Goal: Task Accomplishment & Management: Use online tool/utility

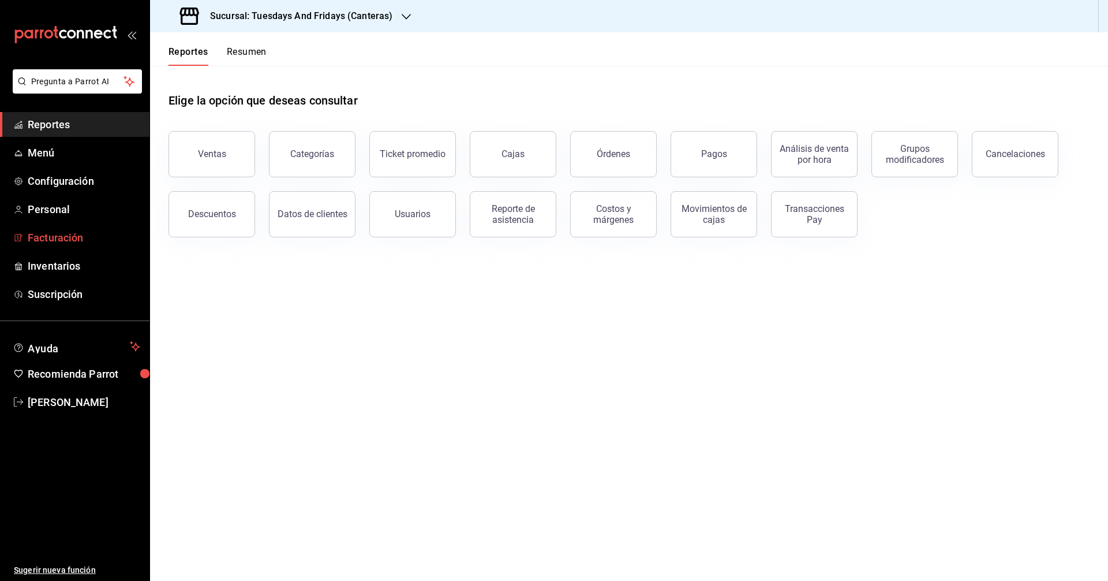
click at [64, 246] on link "Facturación" at bounding box center [75, 237] width 150 height 25
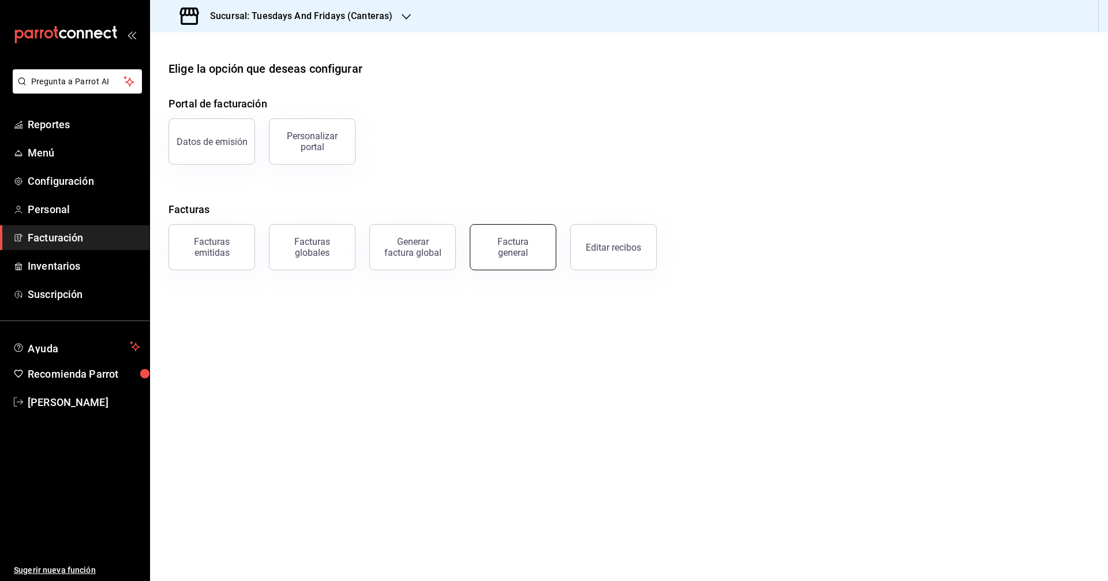
click at [526, 238] on div "Factura general" at bounding box center [513, 247] width 58 height 22
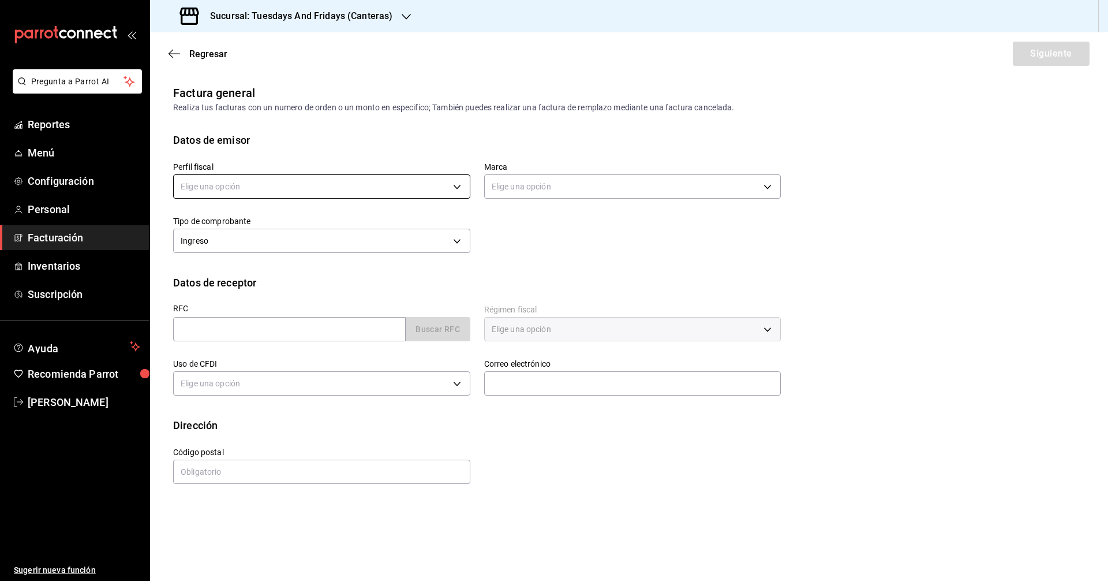
click at [264, 187] on body "Pregunta a Parrot AI Reportes Menú Configuración Personal Facturación Inventari…" at bounding box center [554, 290] width 1108 height 581
click at [257, 233] on ul "Elige una opción [PERSON_NAME]" at bounding box center [322, 234] width 296 height 52
click at [259, 244] on li "[PERSON_NAME]" at bounding box center [322, 244] width 296 height 21
type input "c9cd24ef-4caf-4a7b-8585-89d79b9dc07f"
type input "72192942-13c2-4f84-be82-f50c87f3379a"
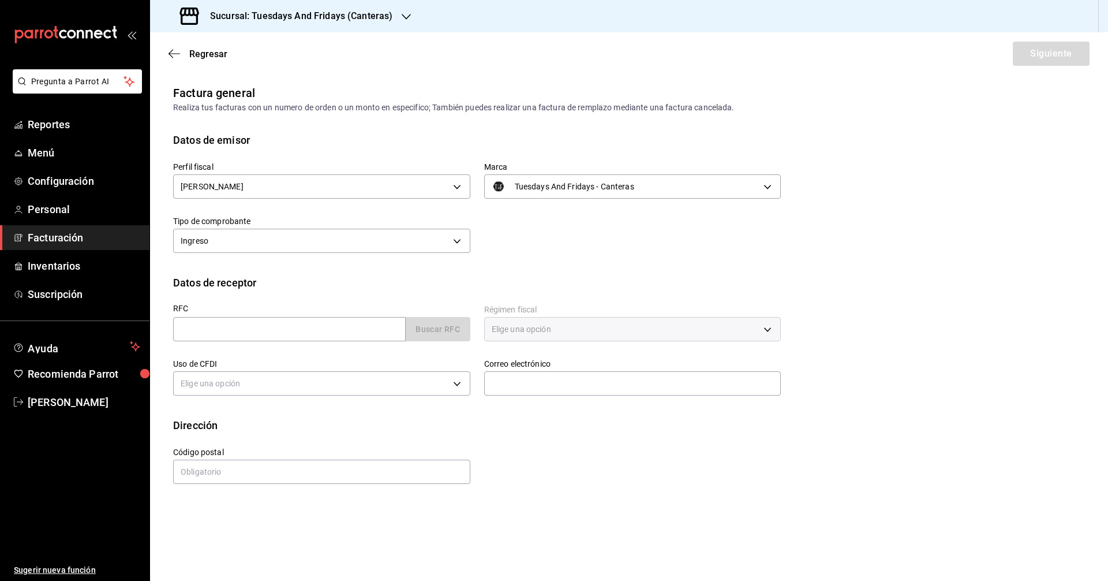
drag, startPoint x: 580, startPoint y: 230, endPoint x: 574, endPoint y: 233, distance: 6.7
click at [578, 231] on div "Perfil fiscal [PERSON_NAME] c9cd24ef-4caf-4a7b-8585-89d79b9dc07f Marca Tuesdays…" at bounding box center [470, 202] width 622 height 109
click at [307, 330] on input "text" at bounding box center [289, 329] width 233 height 24
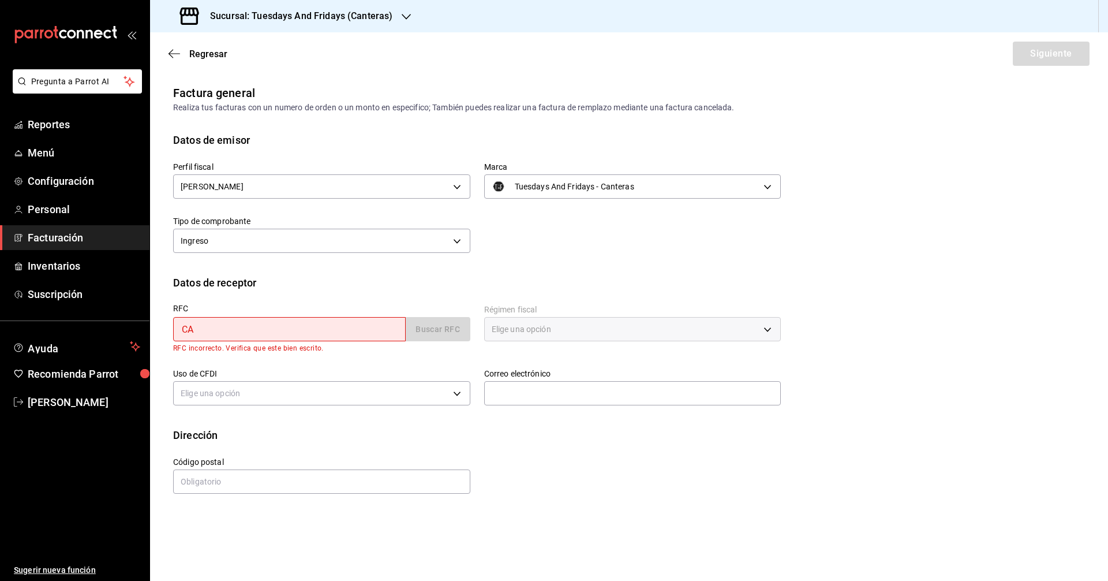
type input "CAVB910401BC1"
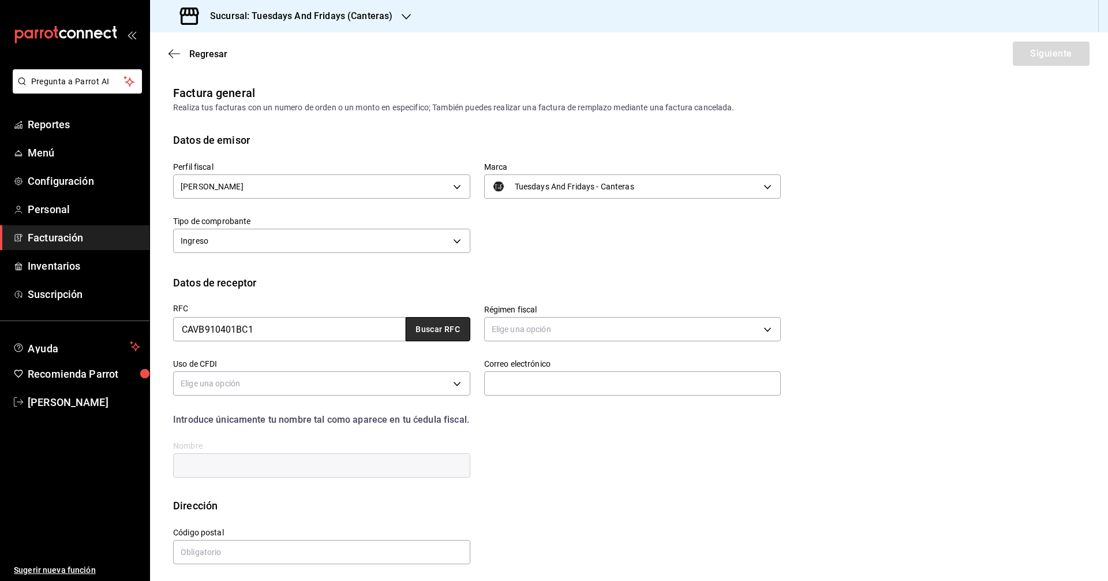
click at [440, 329] on button "Buscar RFC" at bounding box center [438, 329] width 65 height 24
type input "626"
type input "G03"
type input "[EMAIL_ADDRESS][DOMAIN_NAME]"
type input "20120"
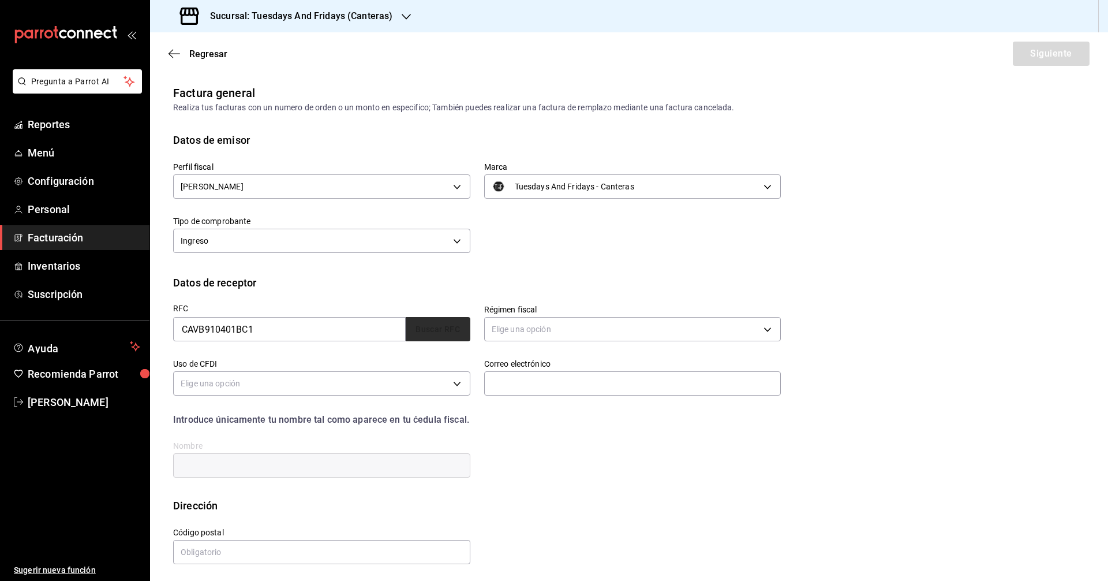
type input "[PERSON_NAME]"
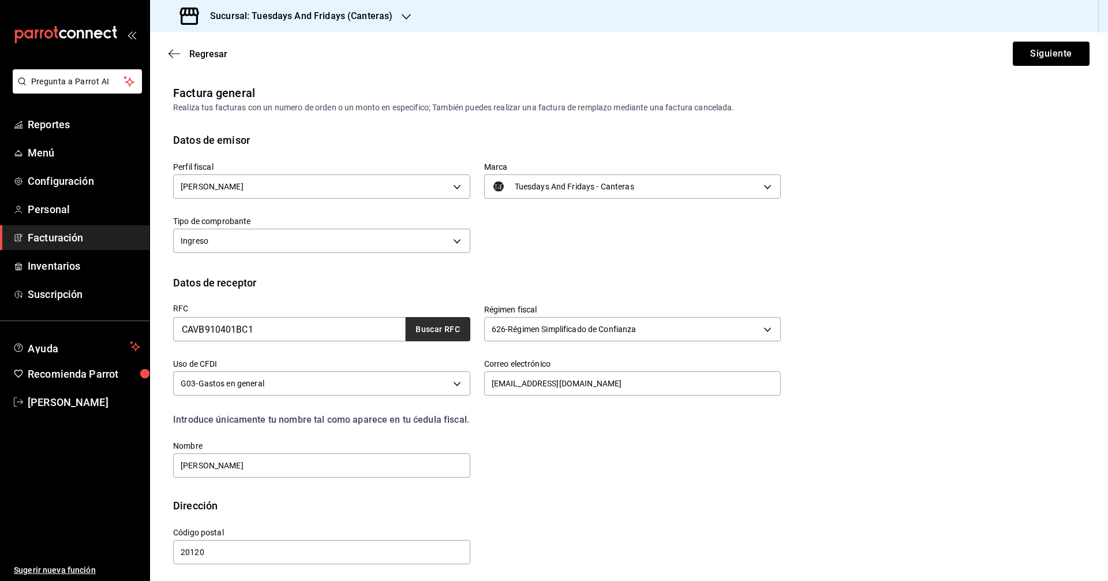
scroll to position [3, 0]
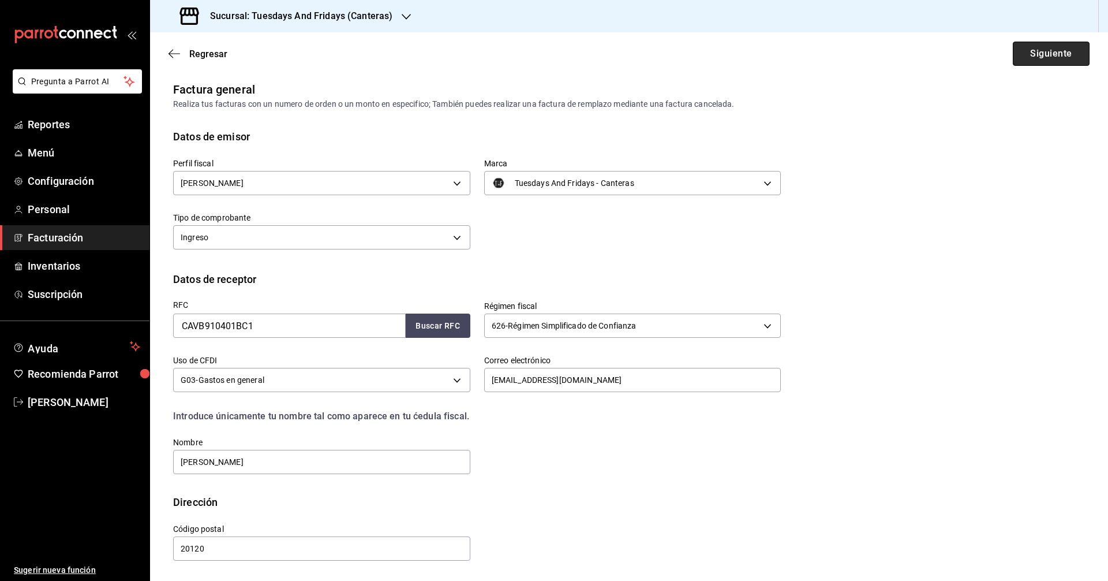
click at [1061, 58] on button "Siguiente" at bounding box center [1051, 54] width 77 height 24
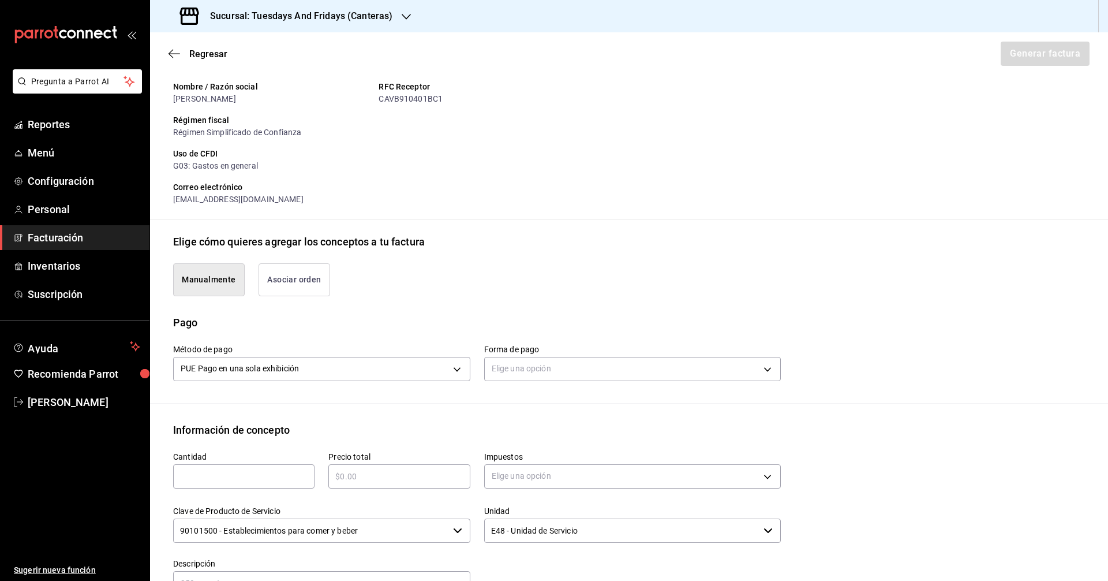
scroll to position [234, 0]
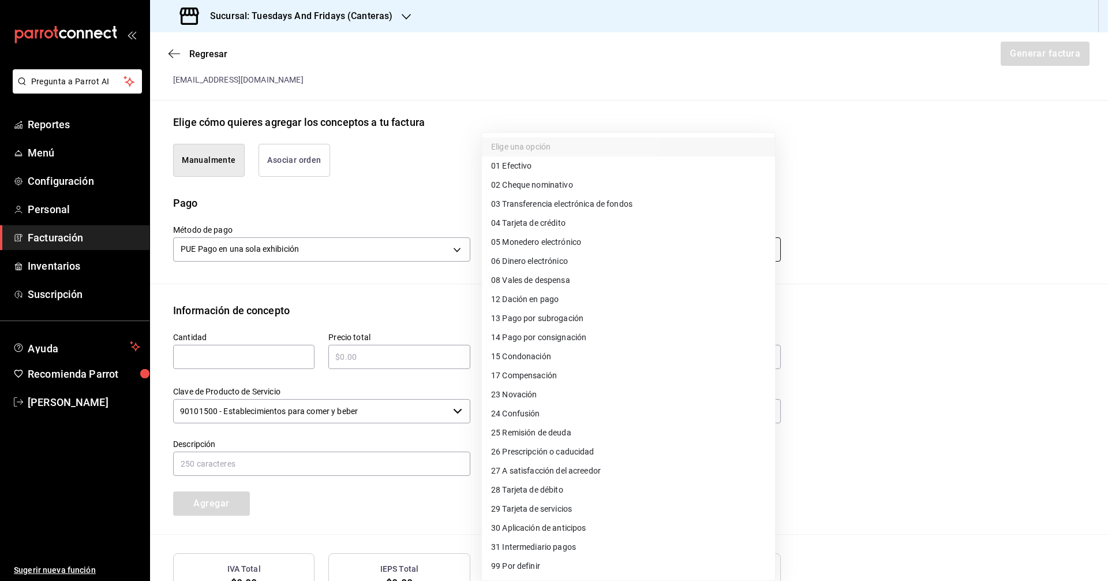
click at [623, 253] on body "Pregunta a Parrot AI Reportes Menú Configuración Personal Facturación Inventari…" at bounding box center [554, 290] width 1108 height 581
click at [534, 201] on span "03 Transferencia electrónica de fondos" at bounding box center [561, 204] width 141 height 12
type input "03"
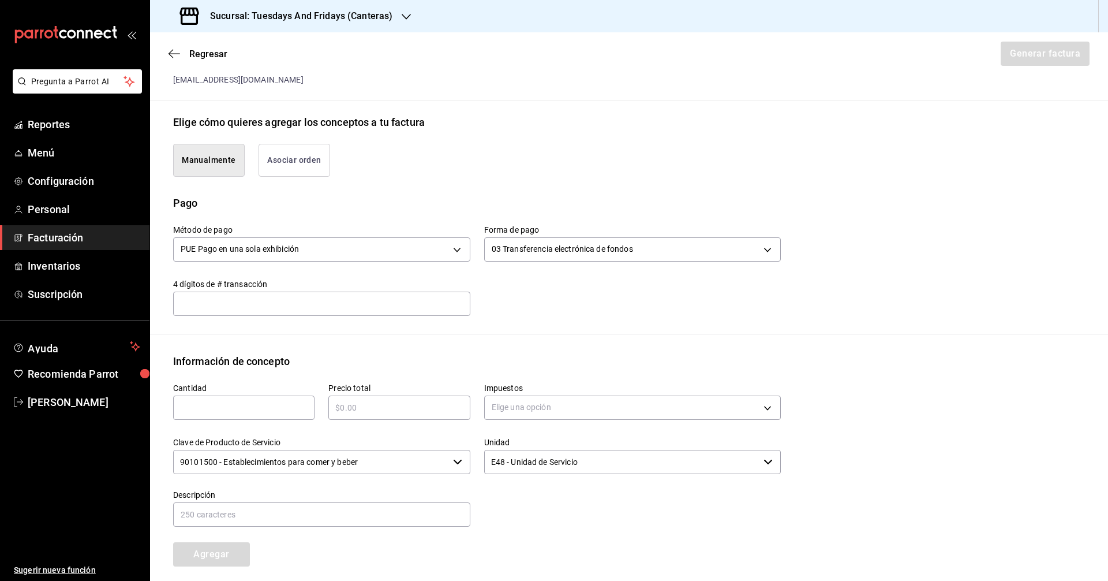
click at [292, 297] on input "text" at bounding box center [321, 303] width 297 height 23
type input "0422"
click at [520, 292] on div "Método de pago PUE Pago en una sola exhibición PUE Forma de pago 03 Transferenc…" at bounding box center [470, 263] width 622 height 105
click at [256, 414] on div "​" at bounding box center [243, 407] width 141 height 24
type input "8"
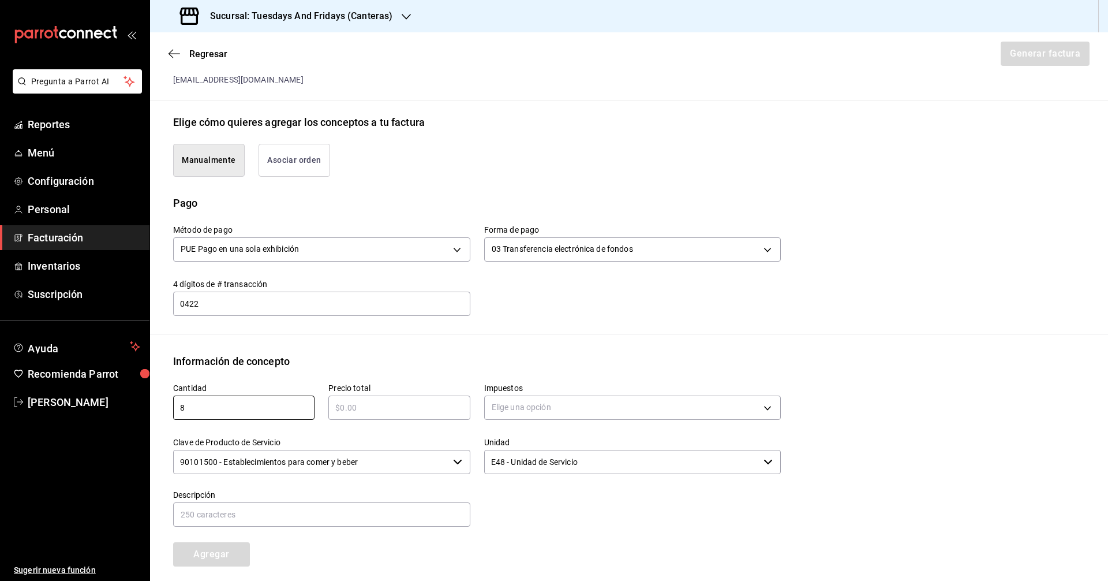
click at [374, 404] on input "text" at bounding box center [398, 408] width 141 height 14
type input "$704"
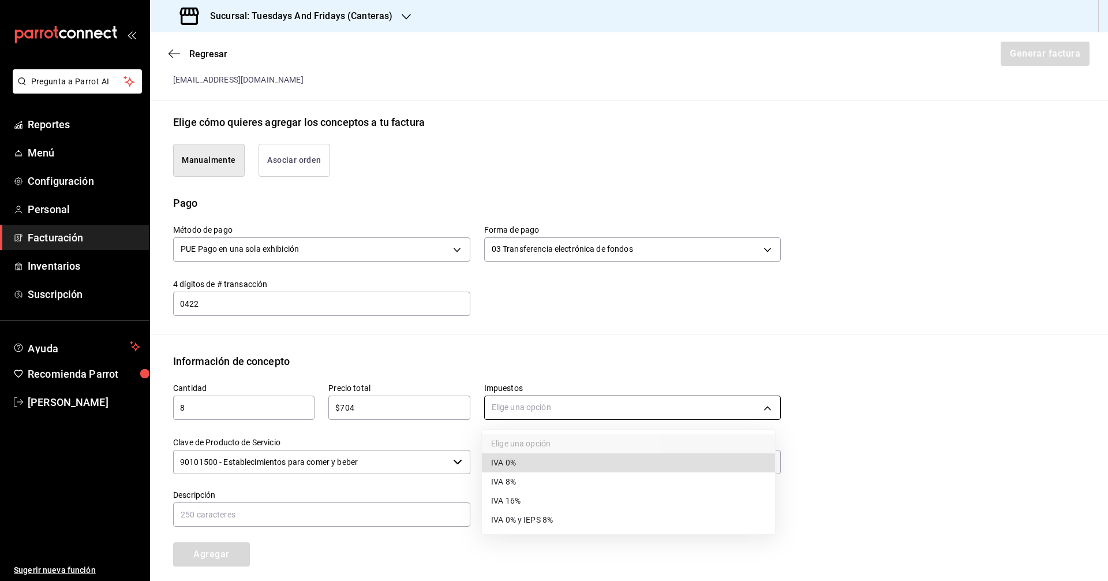
click at [546, 417] on body "Pregunta a Parrot AI Reportes Menú Configuración Personal Facturación Inventari…" at bounding box center [554, 290] width 1108 height 581
click at [529, 455] on li "IVA 0%" at bounding box center [628, 462] width 293 height 19
type input "IVA_0"
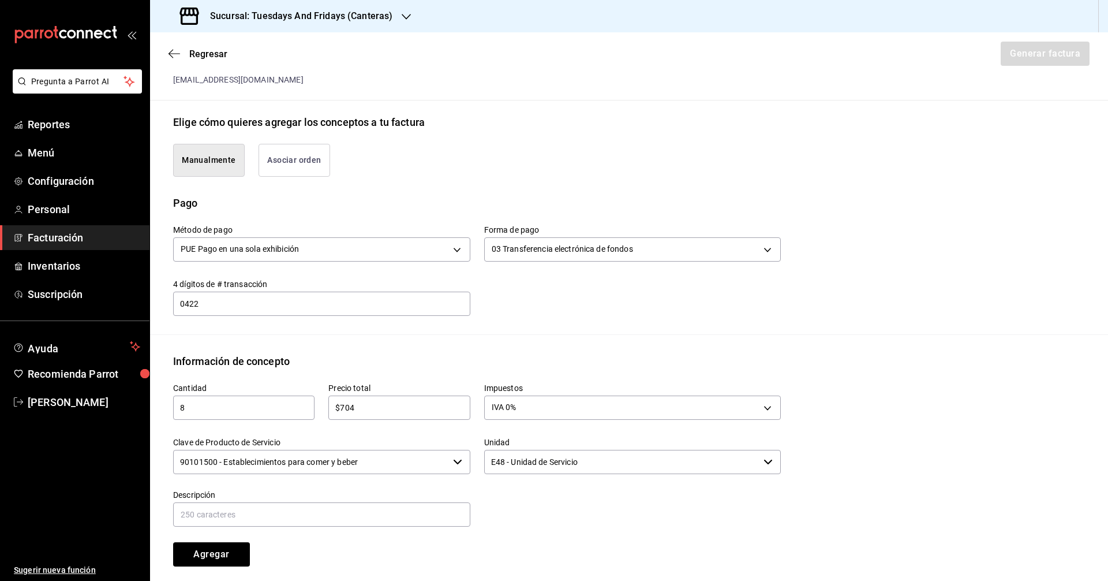
click at [433, 458] on input "90101500 - Establecimientos para comer y beber" at bounding box center [310, 462] width 275 height 24
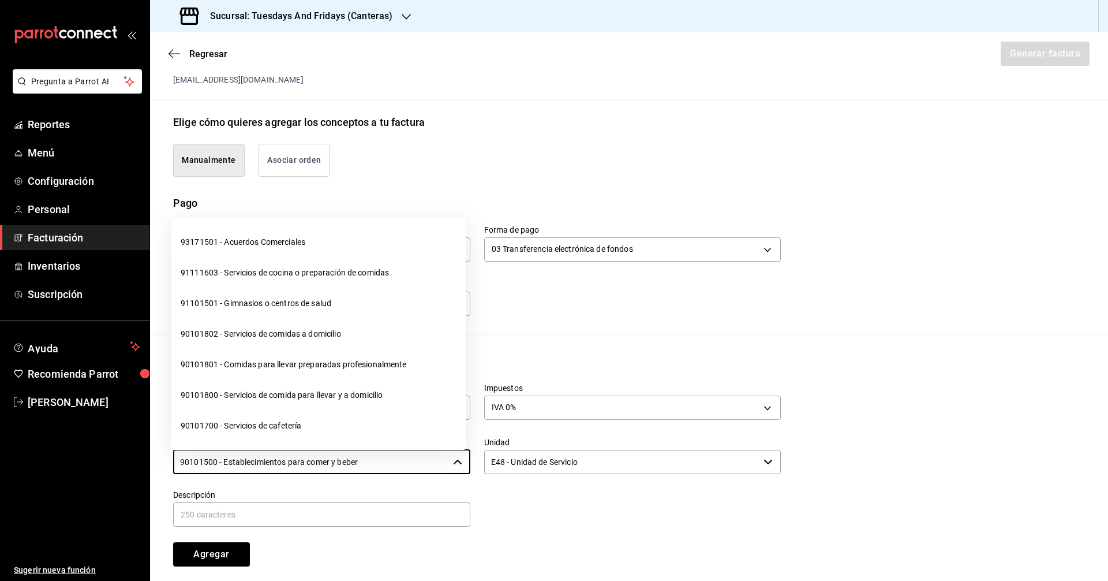
drag, startPoint x: 420, startPoint y: 462, endPoint x: 99, endPoint y: 449, distance: 321.2
click at [99, 449] on div "Pregunta a Parrot AI Reportes Menú Configuración Personal Facturación Inventari…" at bounding box center [554, 290] width 1108 height 581
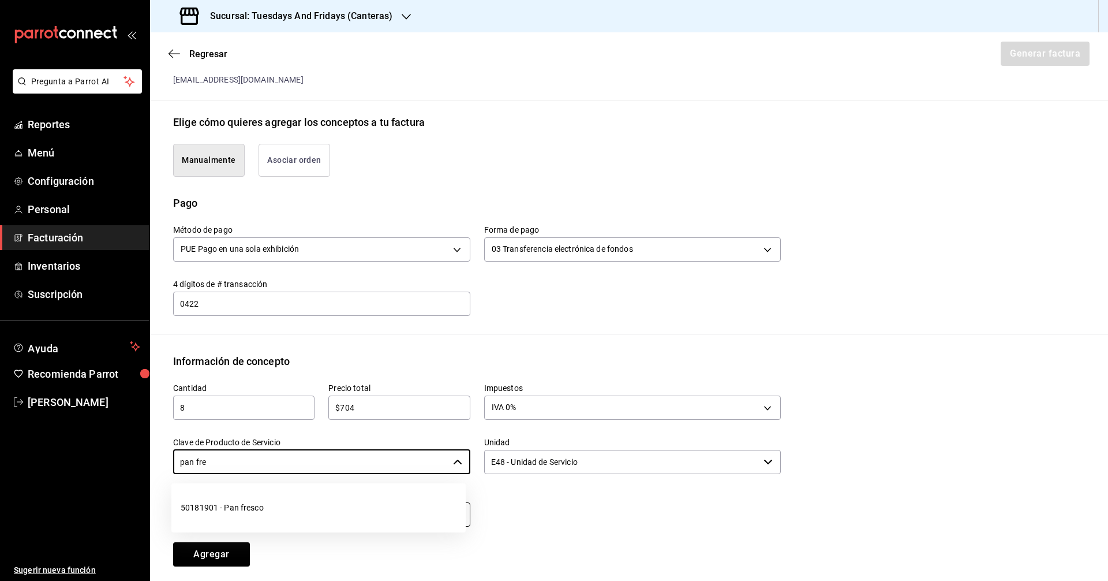
drag, startPoint x: 229, startPoint y: 514, endPoint x: 252, endPoint y: 506, distance: 25.0
click at [241, 509] on li "50181901 - Pan fresco" at bounding box center [318, 507] width 294 height 31
type input "50181901 - Pan fresco"
click at [548, 461] on input "E48 - Unidad de Servicio" at bounding box center [621, 462] width 275 height 24
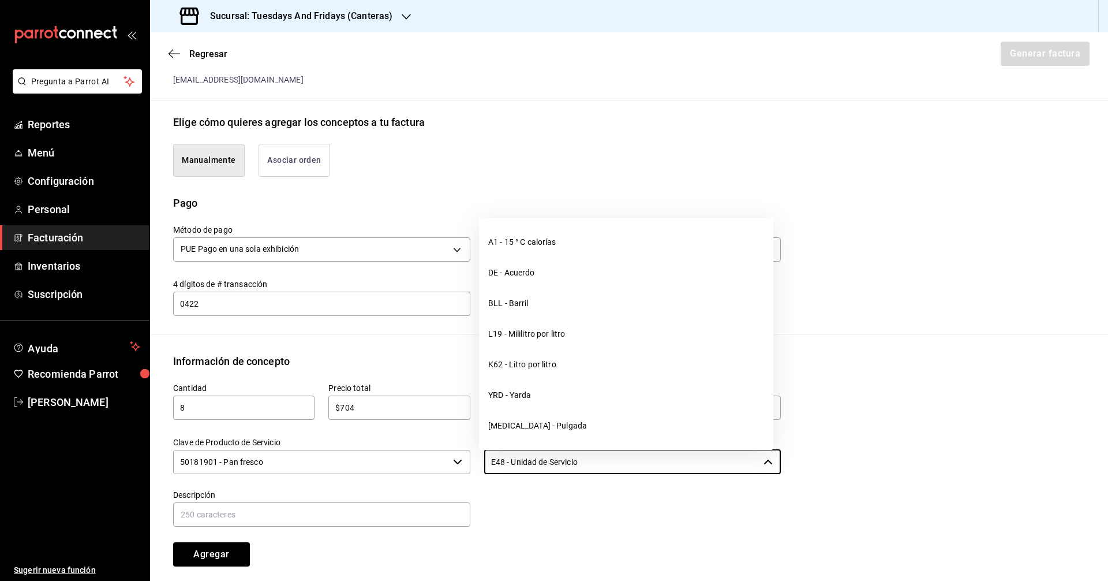
drag, startPoint x: 608, startPoint y: 466, endPoint x: 423, endPoint y: 473, distance: 185.4
click at [423, 473] on div "Cantidad 8 ​ Precio total $704 ​ Impuestos IVA 0% IVA_0 Clave de Producto de Se…" at bounding box center [470, 467] width 622 height 197
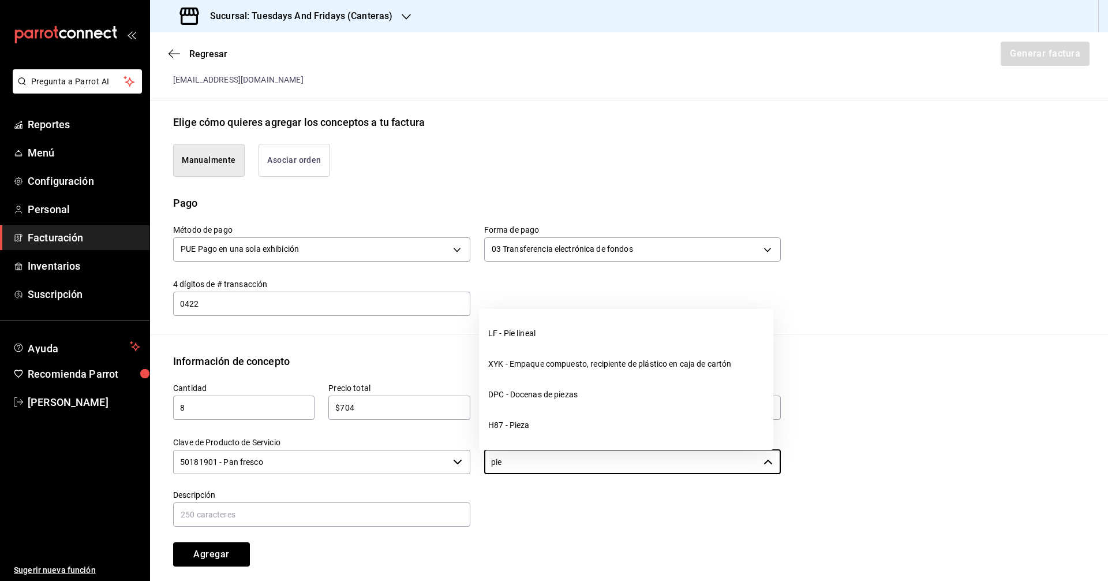
click at [516, 430] on li "H87 - Pieza" at bounding box center [626, 425] width 294 height 31
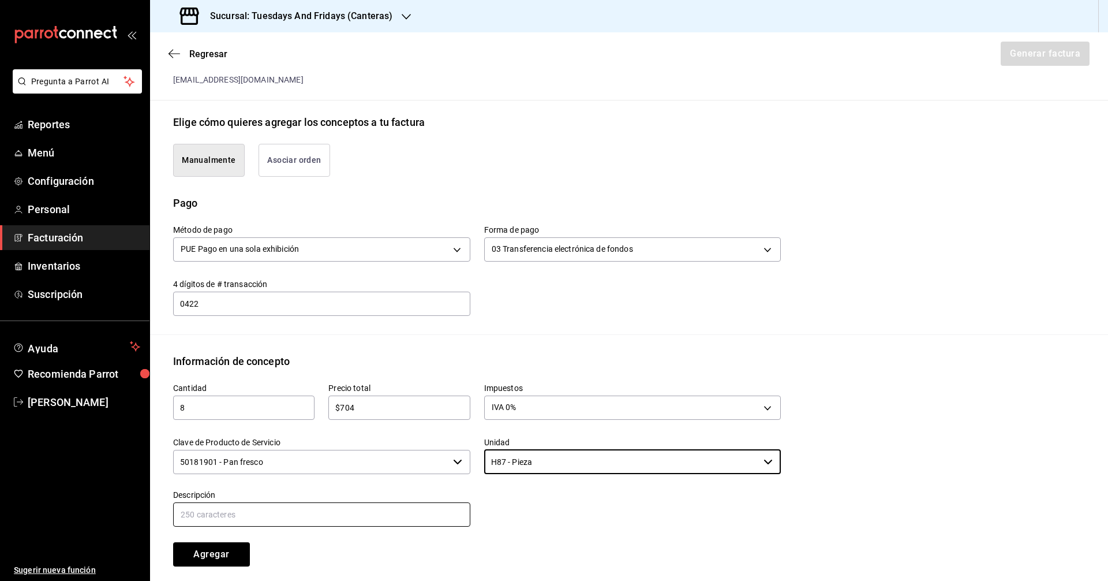
type input "H87 - Pieza"
click at [393, 503] on input "text" at bounding box center [321, 514] width 297 height 24
type input "Hogaza Olivo"
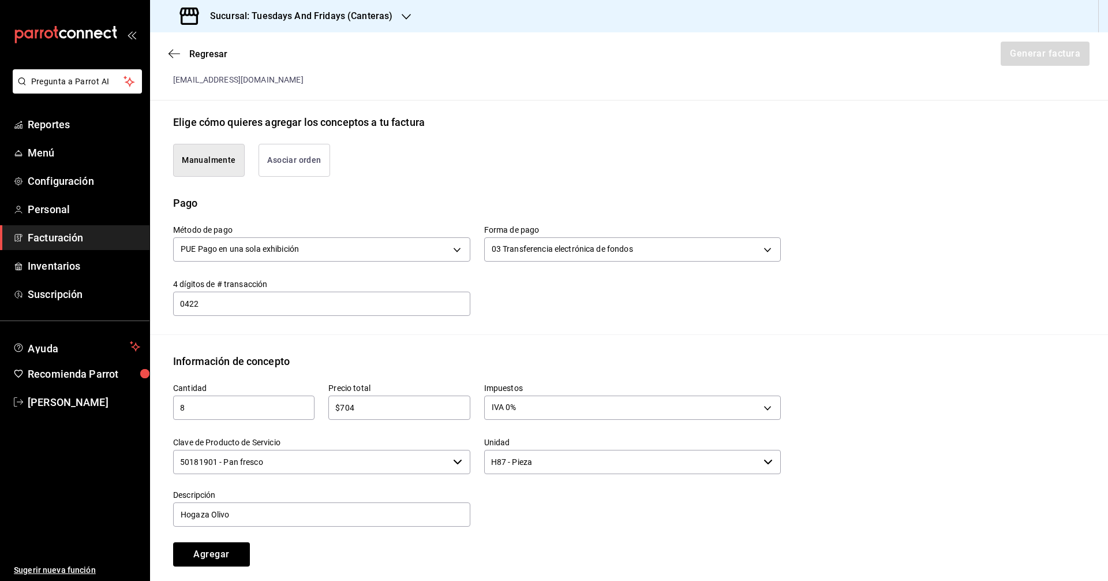
click at [288, 548] on div "Agregar" at bounding box center [236, 547] width 155 height 38
click at [235, 557] on button "Agregar" at bounding box center [211, 554] width 77 height 24
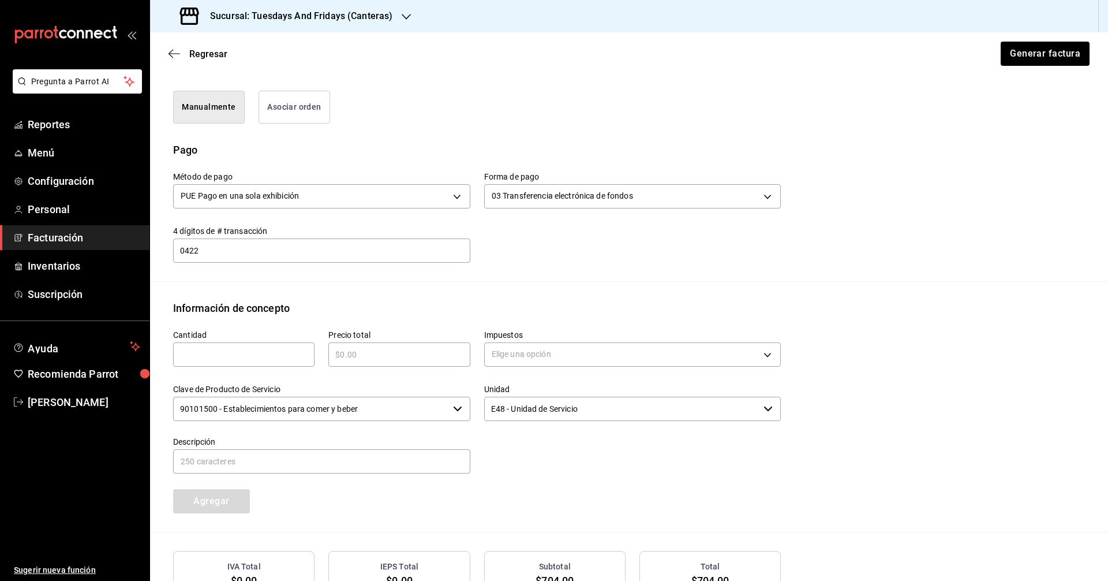
scroll to position [350, 0]
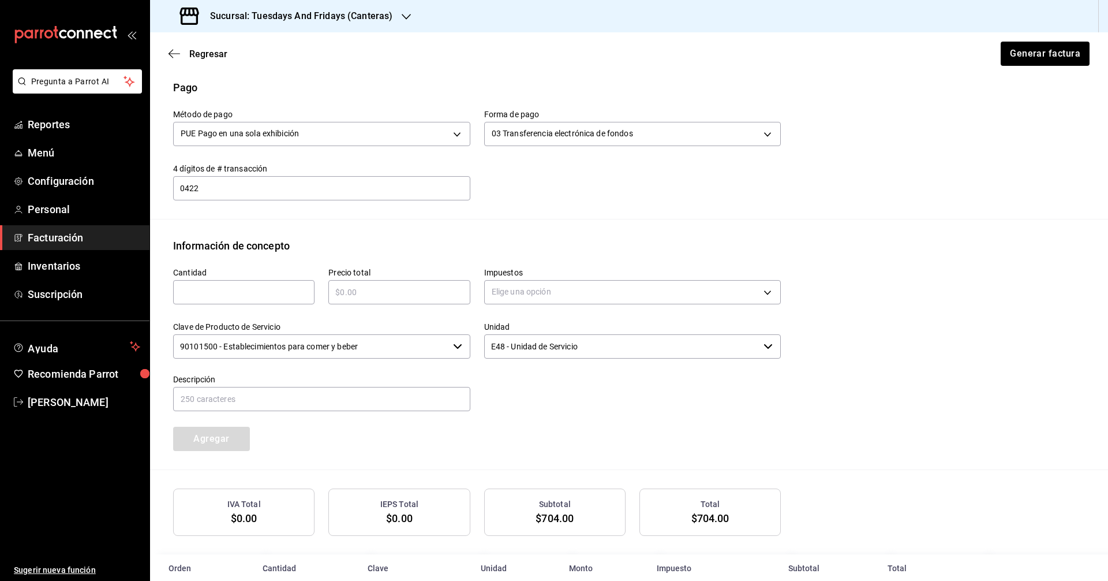
click at [236, 301] on div "​" at bounding box center [243, 292] width 141 height 24
type input "14"
click at [266, 397] on input "text" at bounding box center [321, 399] width 297 height 24
type input "Hogaza 75%"
click at [389, 289] on input "text" at bounding box center [398, 292] width 141 height 14
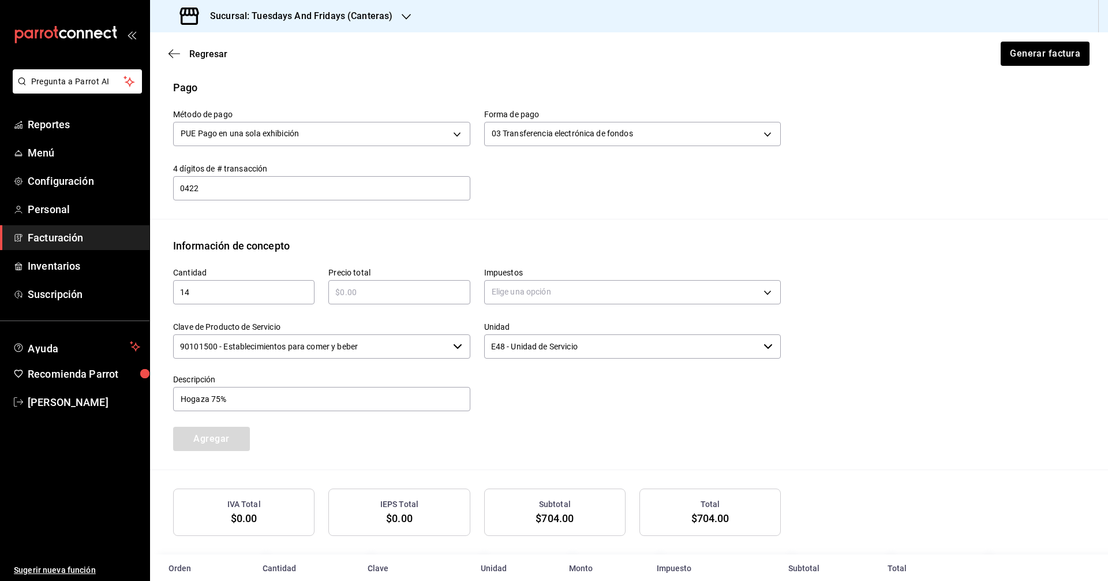
click at [395, 292] on input "text" at bounding box center [398, 292] width 141 height 14
type input "$1358"
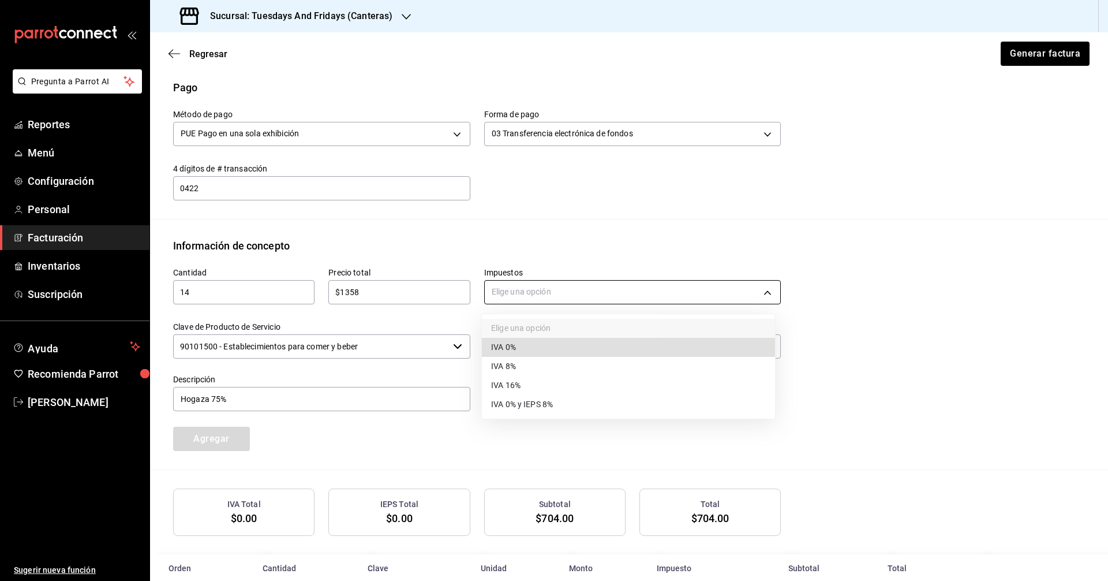
click at [535, 280] on body "Pregunta a Parrot AI Reportes Menú Configuración Personal Facturación Inventari…" at bounding box center [554, 290] width 1108 height 581
click at [518, 350] on li "IVA 0%" at bounding box center [628, 347] width 293 height 19
type input "IVA_0"
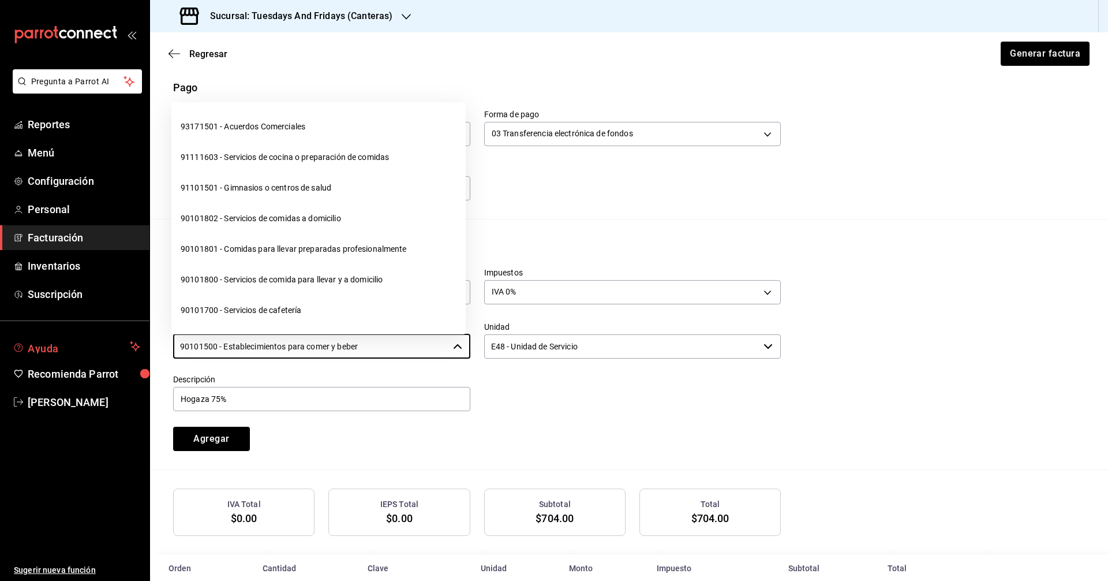
drag, startPoint x: 410, startPoint y: 354, endPoint x: 77, endPoint y: 343, distance: 332.7
click at [77, 343] on div "Pregunta a Parrot AI Reportes Menú Configuración Personal Facturación Inventari…" at bounding box center [554, 290] width 1108 height 581
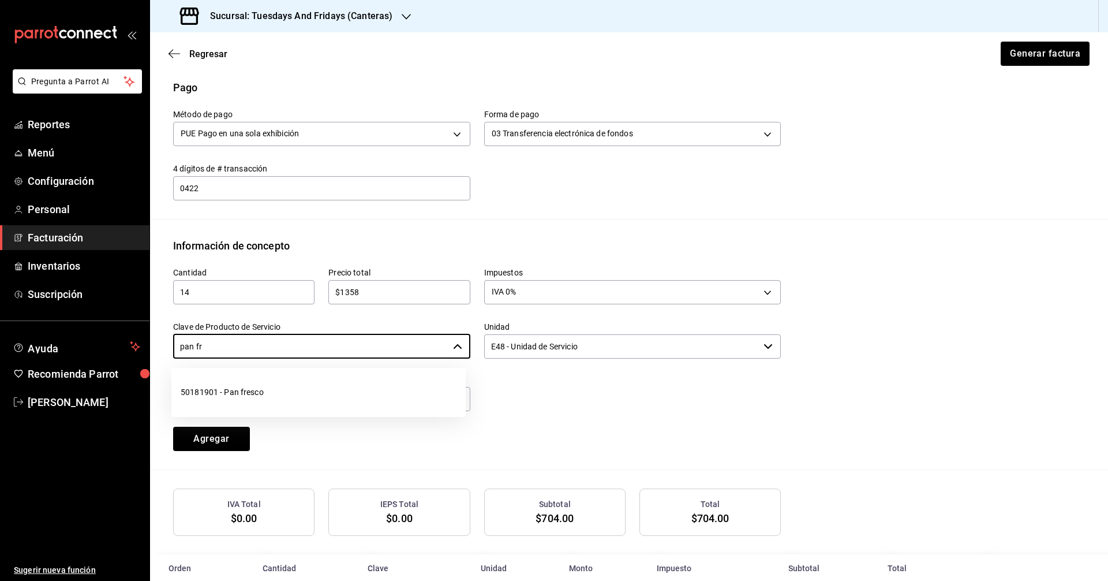
drag, startPoint x: 192, startPoint y: 390, endPoint x: 203, endPoint y: 385, distance: 11.9
click at [197, 389] on li "50181901 - Pan fresco" at bounding box center [318, 392] width 294 height 31
type input "50181901 - Pan fresco"
click at [529, 387] on div at bounding box center [625, 386] width 311 height 53
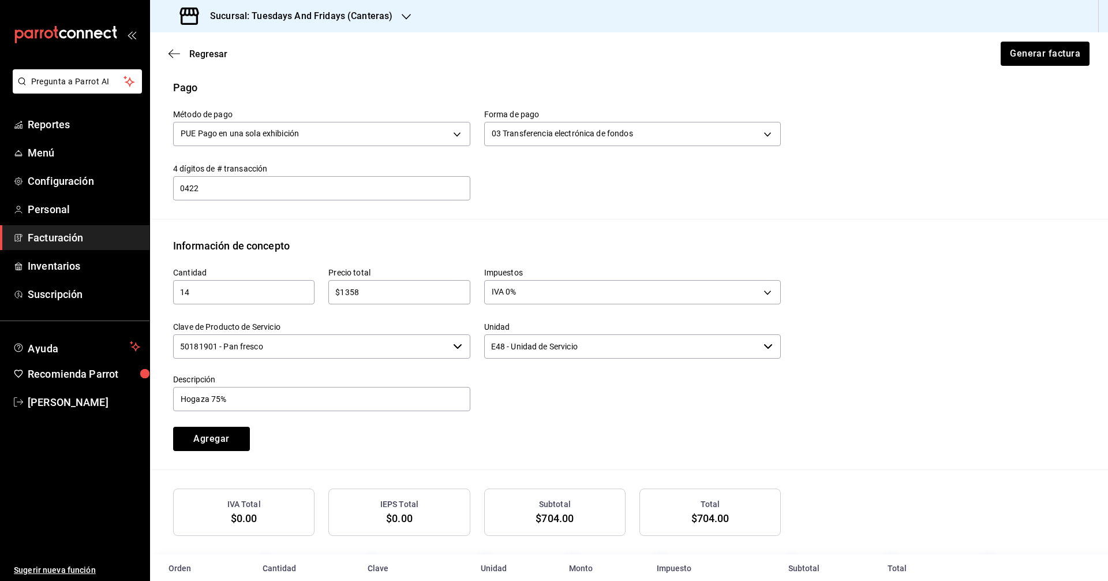
click at [540, 353] on input "E48 - Unidad de Servicio" at bounding box center [621, 346] width 275 height 24
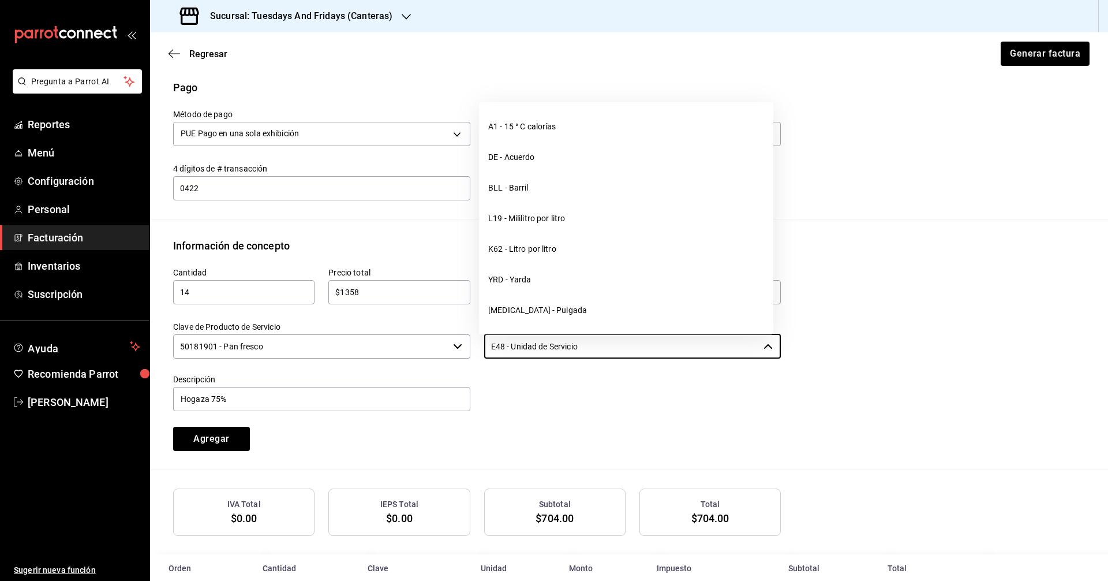
drag, startPoint x: 608, startPoint y: 352, endPoint x: 418, endPoint y: 343, distance: 190.1
click at [418, 343] on div "Cantidad 14 ​ Precio total $1358 ​ Impuestos IVA 0% IVA_0 Clave de Producto de …" at bounding box center [470, 351] width 622 height 197
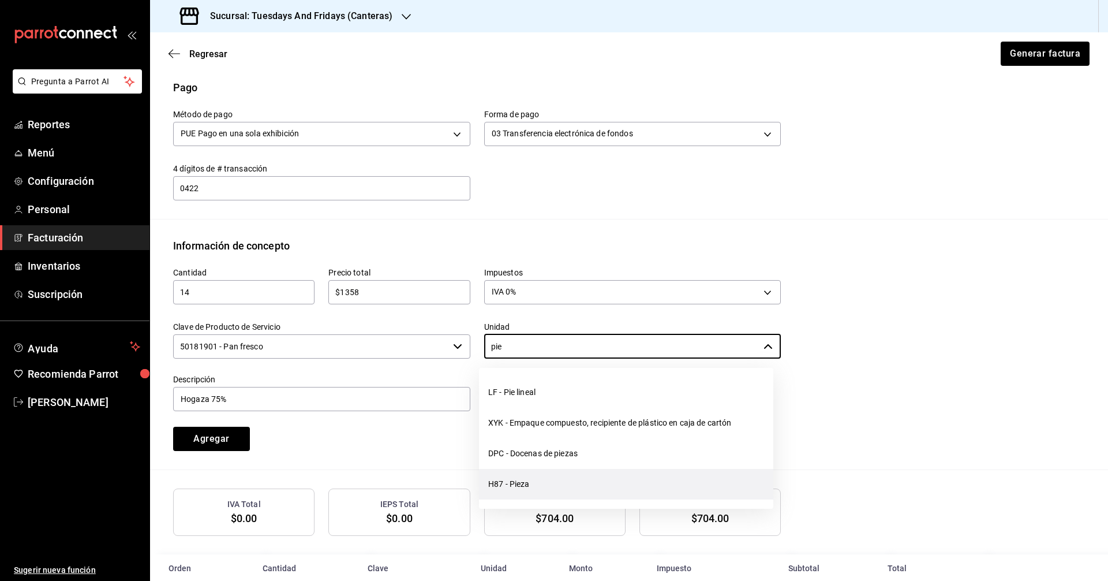
drag, startPoint x: 556, startPoint y: 485, endPoint x: 300, endPoint y: 443, distance: 259.1
click at [554, 485] on li "H87 - Pieza" at bounding box center [626, 484] width 294 height 31
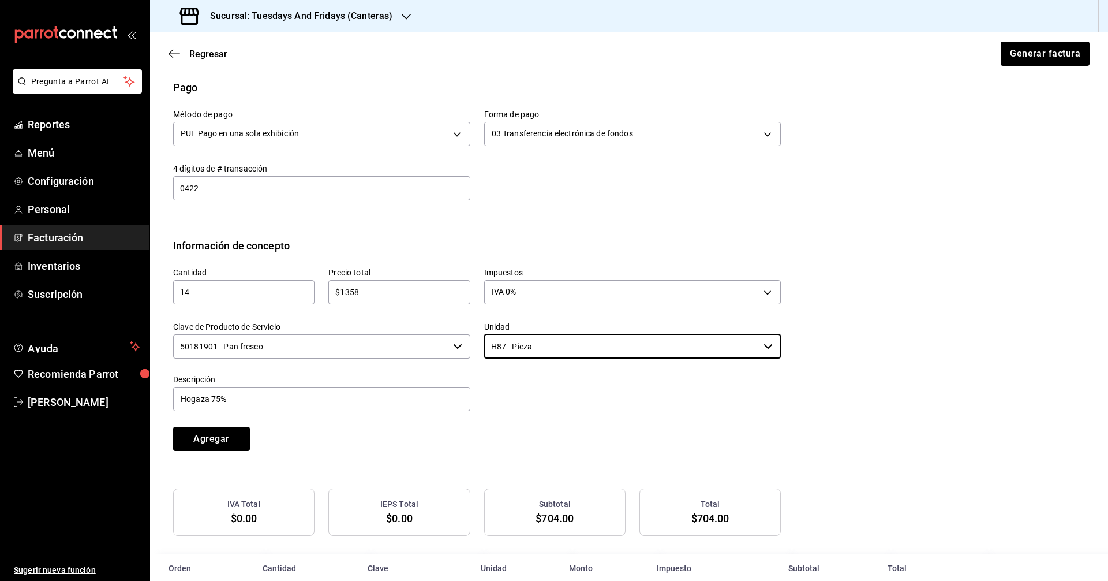
type input "H87 - Pieza"
click at [278, 438] on div "Agregar" at bounding box center [236, 432] width 155 height 38
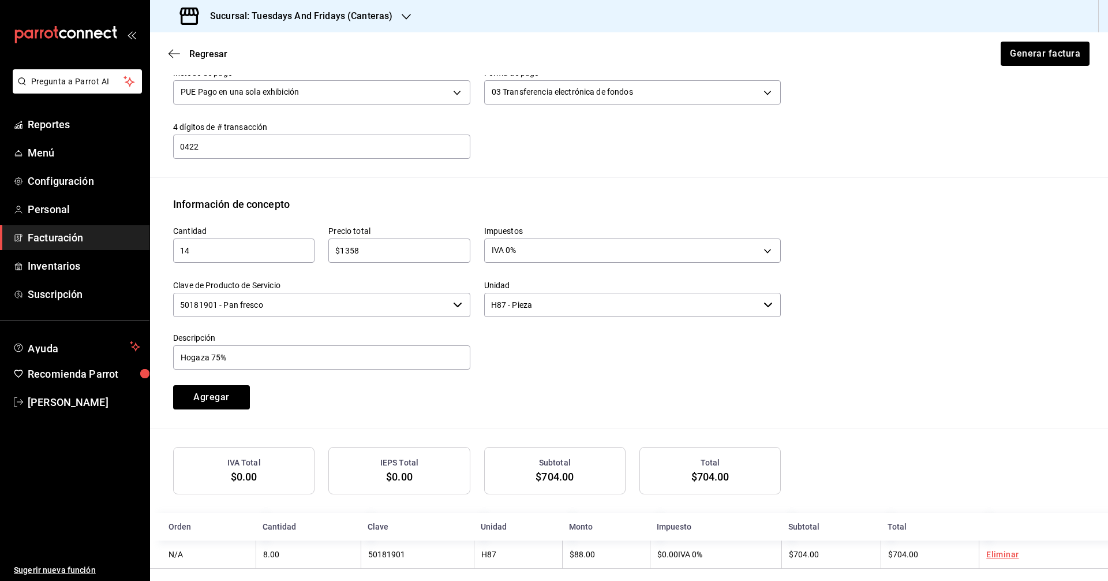
scroll to position [404, 0]
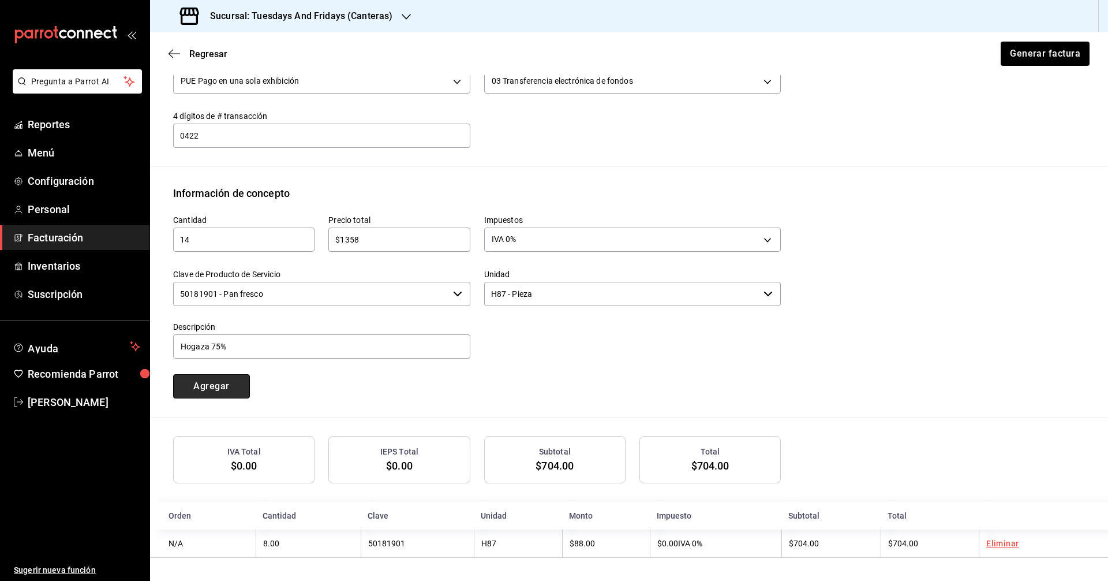
click at [236, 393] on button "Agregar" at bounding box center [211, 386] width 77 height 24
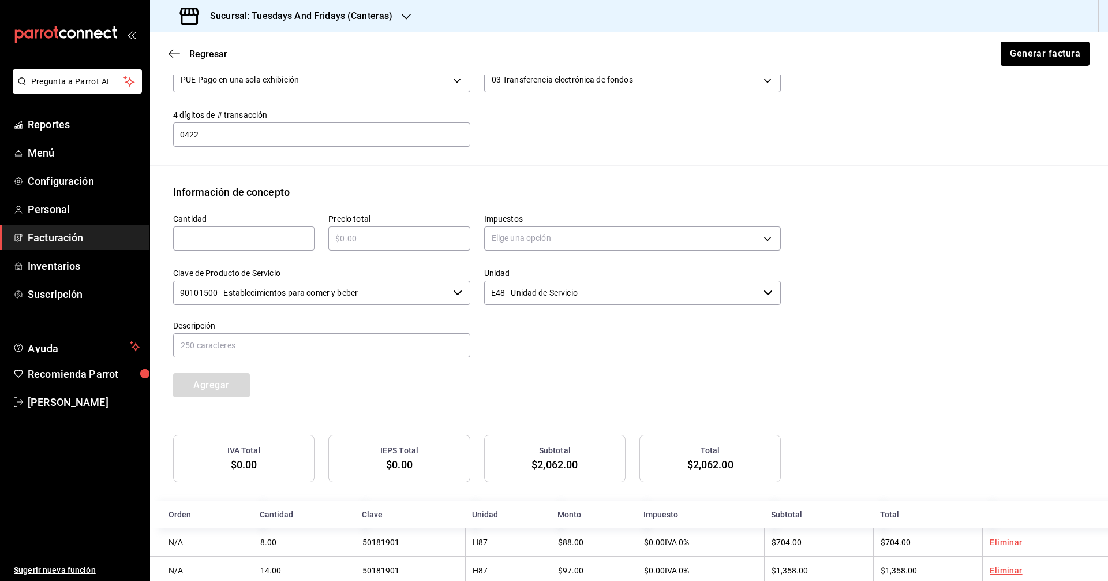
click at [225, 237] on input "text" at bounding box center [243, 238] width 141 height 14
type input "17"
click at [371, 242] on input "text" at bounding box center [398, 238] width 141 height 14
type input "$1326"
click at [561, 236] on body "Pregunta a Parrot AI Reportes Menú Configuración Personal Facturación Inventari…" at bounding box center [554, 290] width 1108 height 581
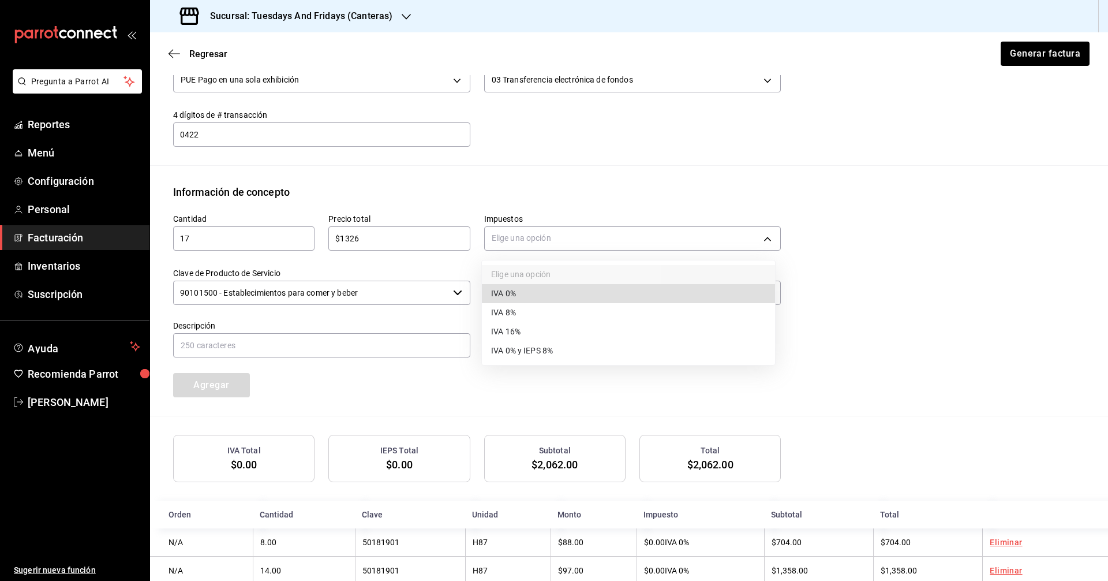
click at [505, 290] on span "IVA 0%" at bounding box center [503, 293] width 25 height 12
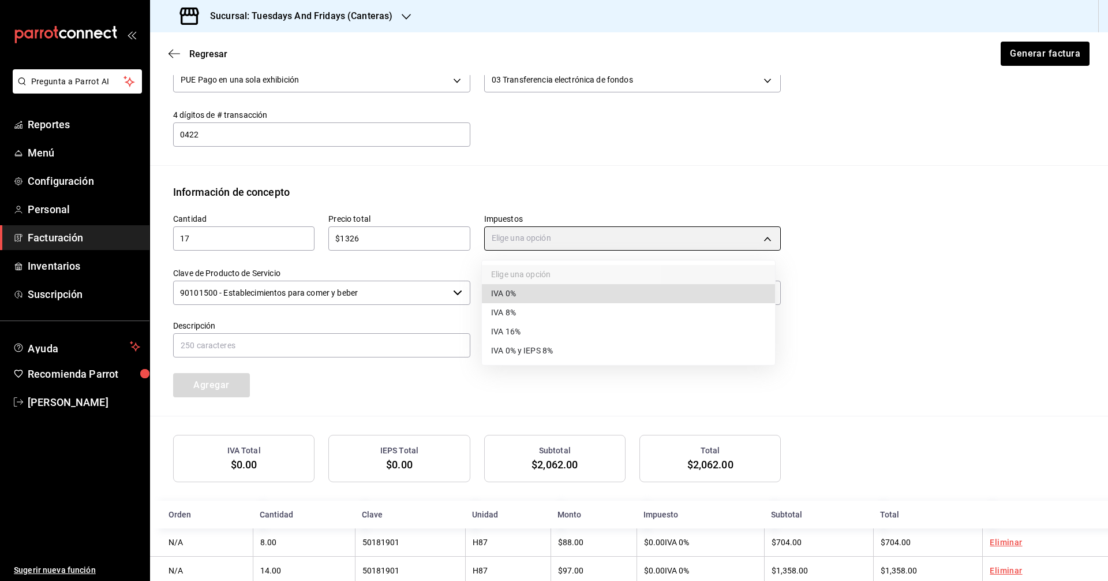
type input "IVA_0"
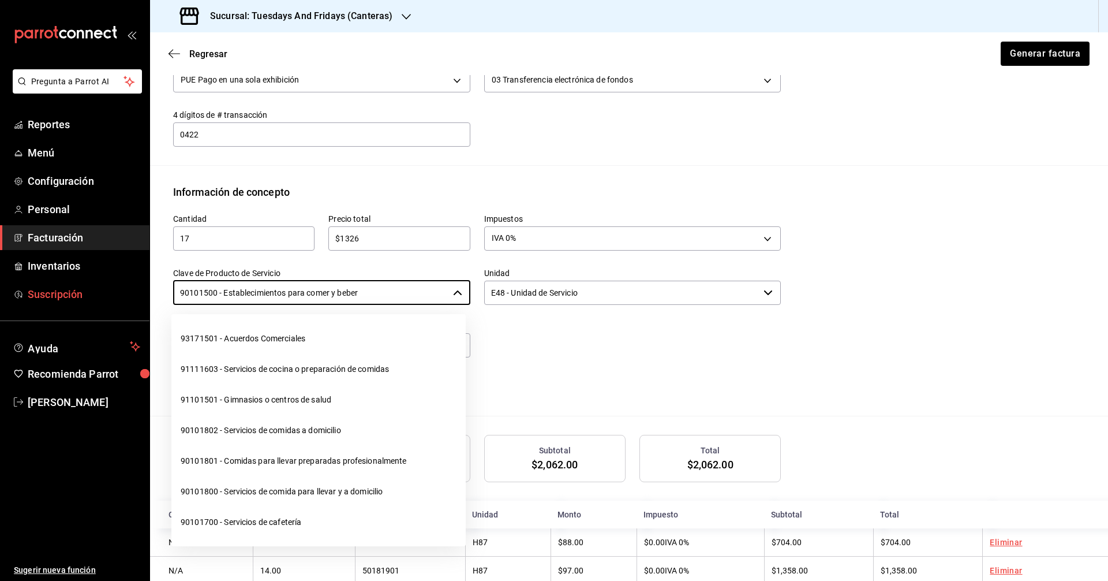
drag, startPoint x: 413, startPoint y: 296, endPoint x: 139, endPoint y: 305, distance: 274.9
click at [139, 305] on div "Pregunta a Parrot AI Reportes Menú Configuración Personal Facturación Inventari…" at bounding box center [554, 290] width 1108 height 581
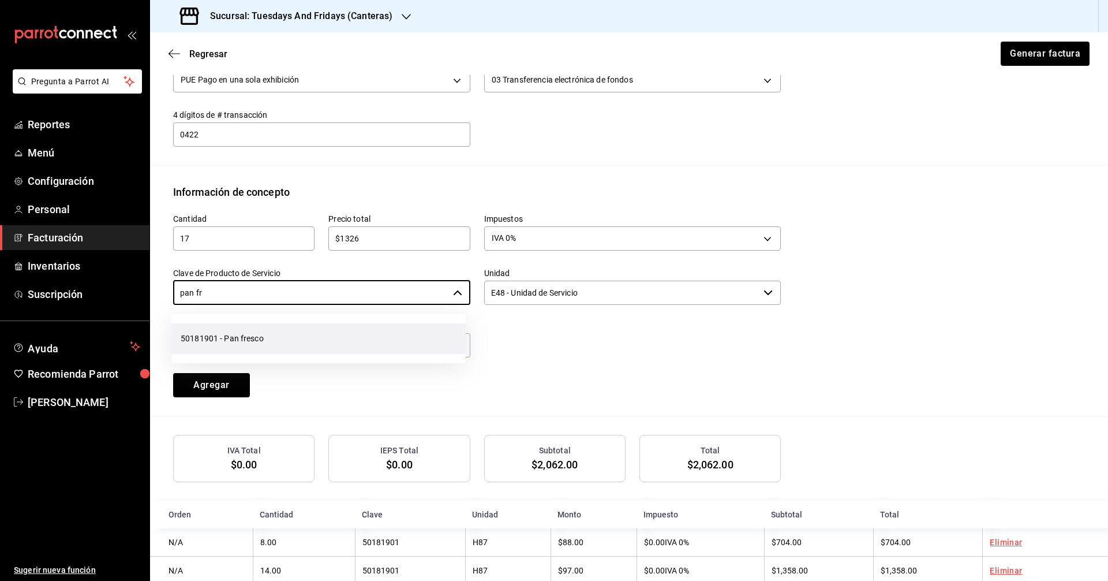
click at [227, 333] on li "50181901 - Pan fresco" at bounding box center [318, 338] width 294 height 31
type input "50181901 - Pan fresco"
click at [604, 295] on input "E48 - Unidad de Servicio" at bounding box center [621, 293] width 275 height 24
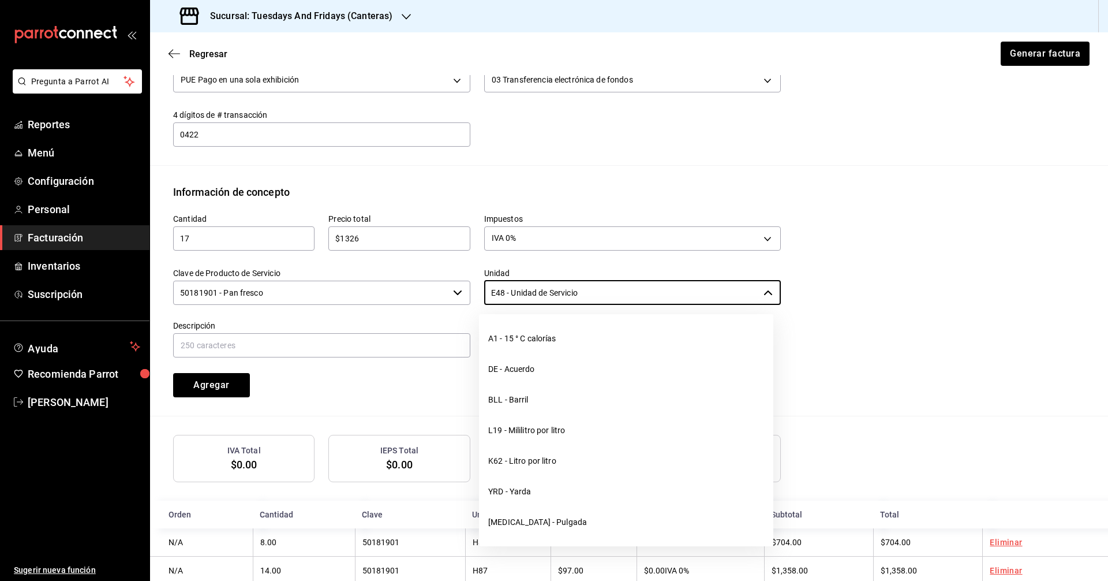
drag, startPoint x: 628, startPoint y: 288, endPoint x: 376, endPoint y: 282, distance: 251.8
click at [376, 282] on div "Cantidad 17 ​ Precio total $1326 ​ Impuestos IVA 0% IVA_0 Clave de Producto de …" at bounding box center [470, 298] width 622 height 197
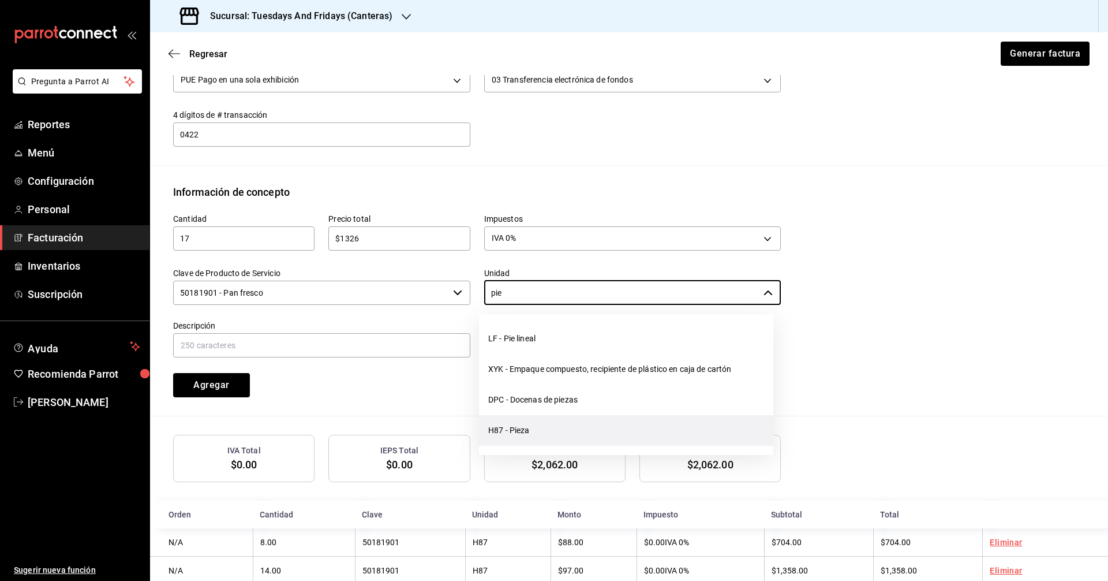
click at [494, 419] on li "H87 - Pieza" at bounding box center [626, 430] width 294 height 31
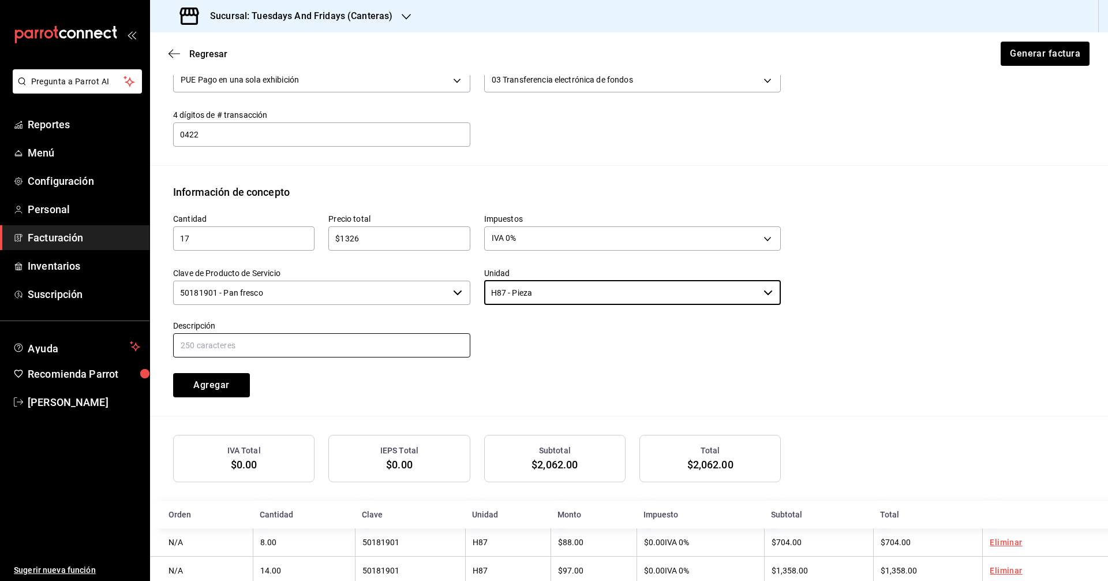
type input "H87 - Pieza"
click at [384, 343] on input "text" at bounding box center [321, 345] width 297 height 24
type input "Hogaza [PERSON_NAME]"
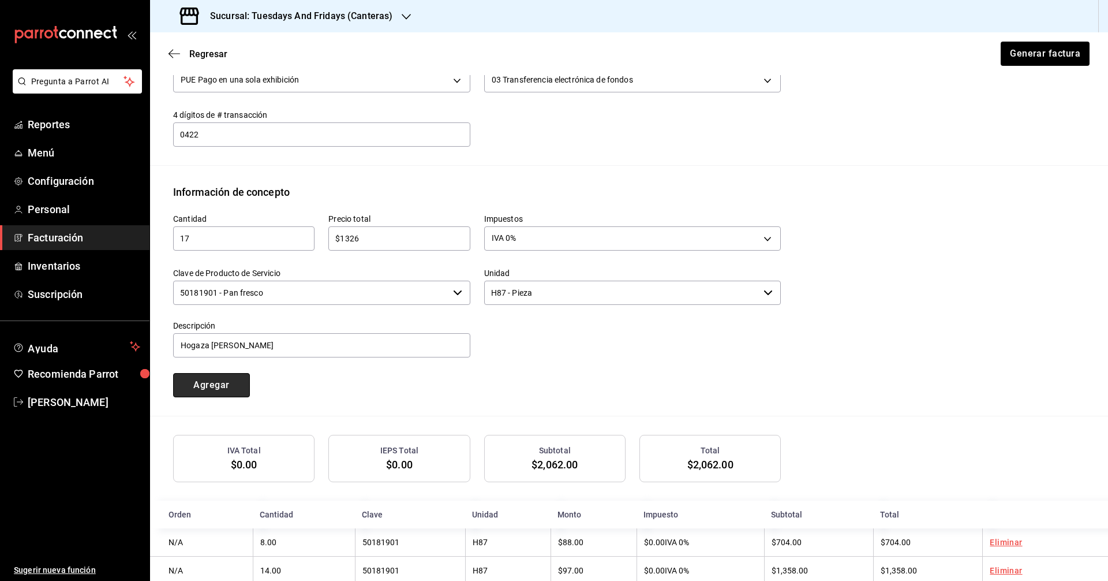
click at [234, 390] on button "Agregar" at bounding box center [211, 385] width 77 height 24
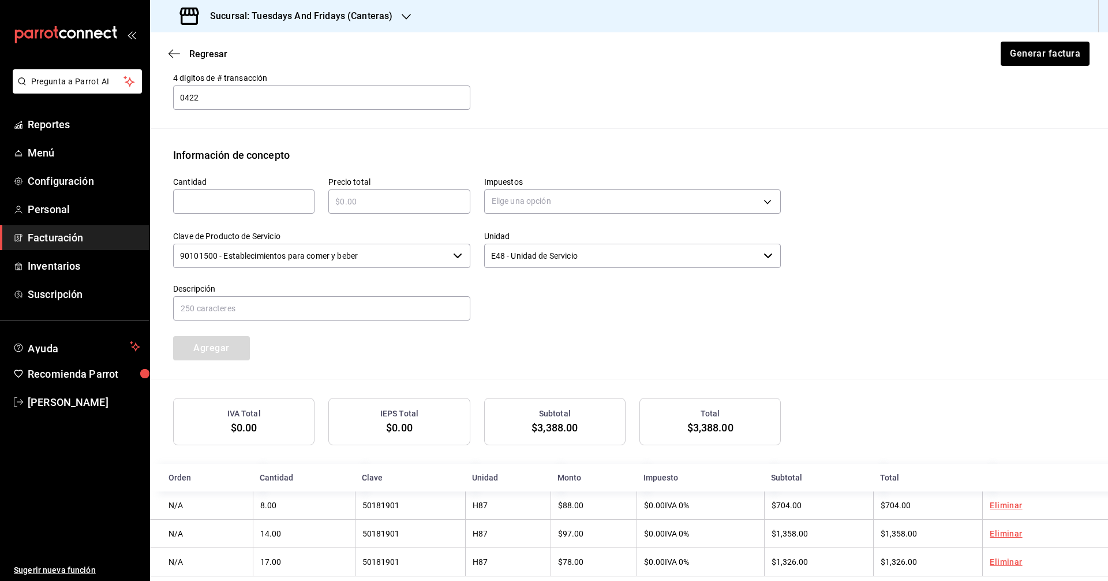
scroll to position [461, 0]
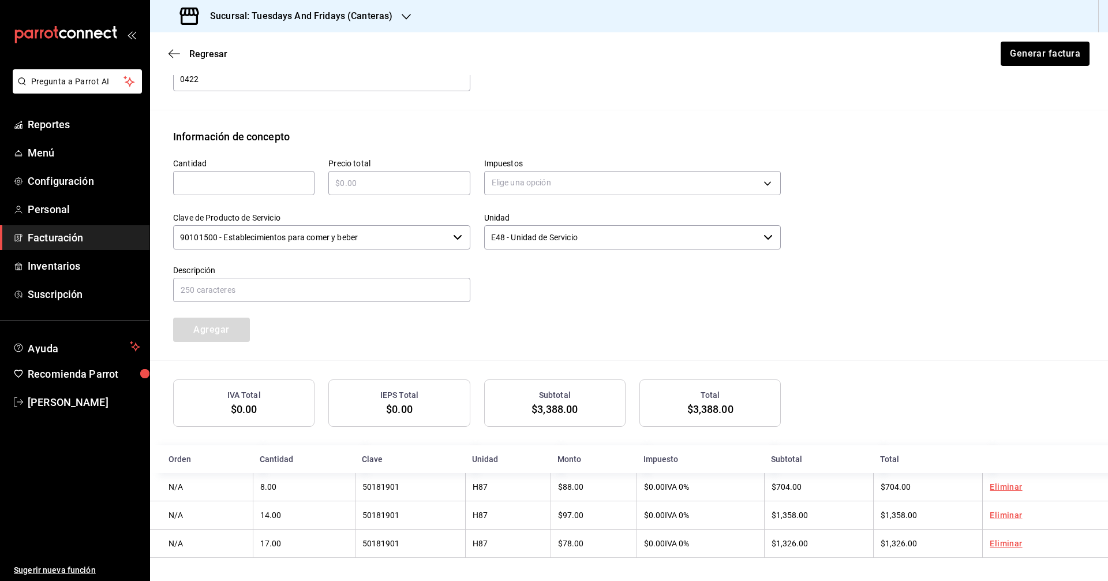
click at [238, 182] on input "text" at bounding box center [243, 183] width 141 height 14
type input "2"
click at [370, 167] on div "Precio total ​" at bounding box center [398, 176] width 141 height 37
click at [363, 176] on input "text" at bounding box center [398, 183] width 141 height 14
type input "$194"
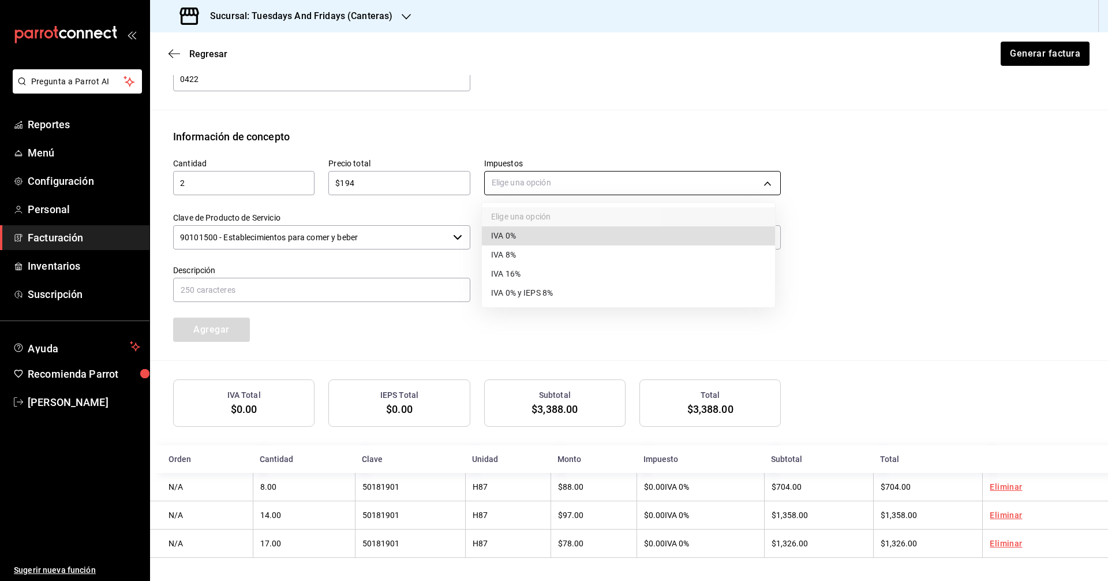
click at [542, 184] on body "Pregunta a Parrot AI Reportes Menú Configuración Personal Facturación Inventari…" at bounding box center [554, 290] width 1108 height 581
click at [505, 240] on span "IVA 0%" at bounding box center [503, 236] width 25 height 12
type input "IVA_0"
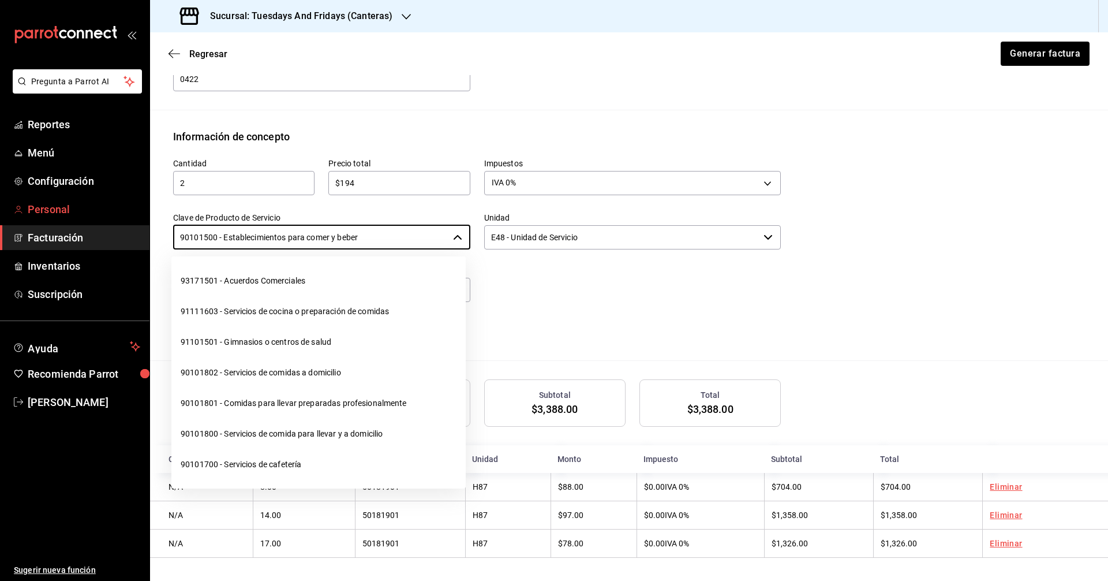
drag, startPoint x: 385, startPoint y: 227, endPoint x: 94, endPoint y: 221, distance: 291.6
click at [94, 221] on div "Pregunta a Parrot AI Reportes Menú Configuración Personal Facturación Inventari…" at bounding box center [554, 290] width 1108 height 581
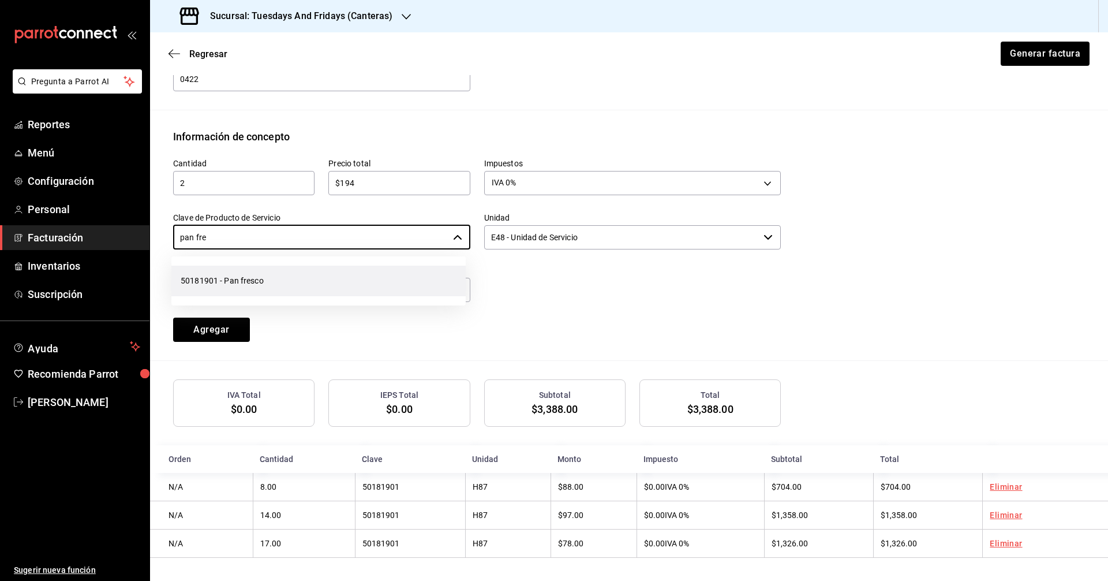
click at [221, 270] on li "50181901 - Pan fresco" at bounding box center [318, 281] width 294 height 31
type input "50181901 - Pan fresco"
click at [591, 226] on input "E48 - Unidad de Servicio" at bounding box center [621, 237] width 275 height 24
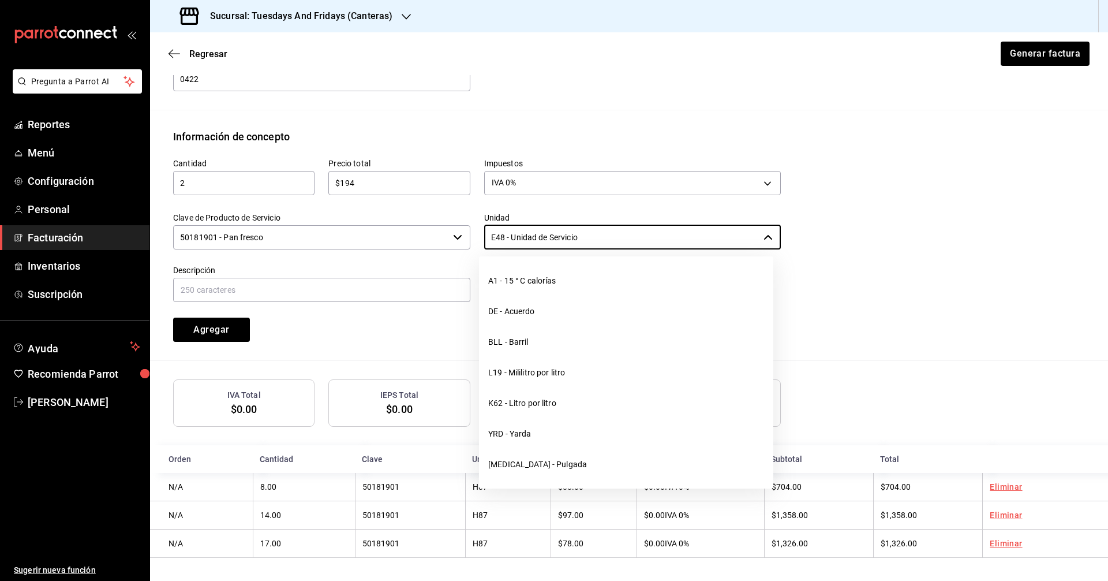
drag, startPoint x: 630, startPoint y: 234, endPoint x: 360, endPoint y: 229, distance: 270.8
click at [361, 229] on div "Cantidad 2 ​ Precio total $194 ​ Impuestos IVA 0% IVA_0 Clave de Producto de Se…" at bounding box center [470, 242] width 622 height 197
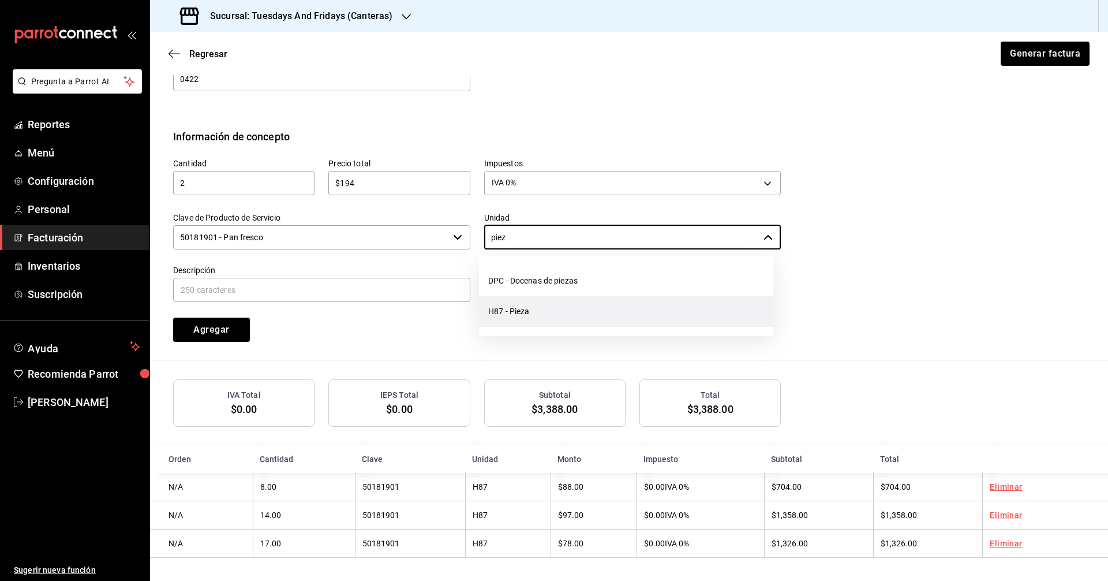
drag, startPoint x: 529, startPoint y: 314, endPoint x: 523, endPoint y: 315, distance: 5.9
click at [527, 315] on li "H87 - Pieza" at bounding box center [626, 311] width 294 height 31
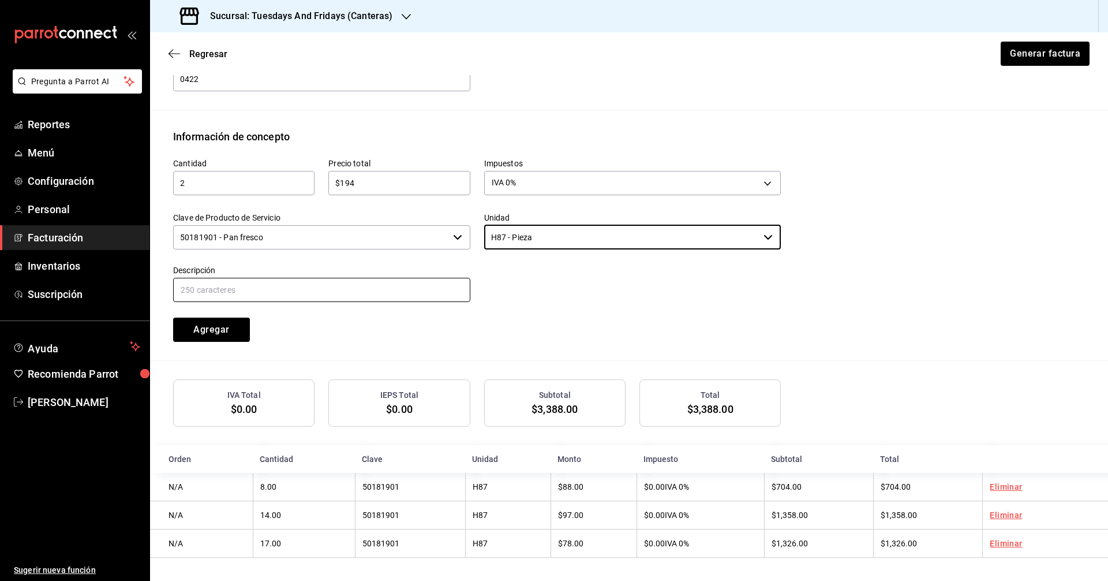
type input "H87 - Pieza"
click at [284, 278] on input "text" at bounding box center [321, 290] width 297 height 24
type input "Hogaza de Tomate"
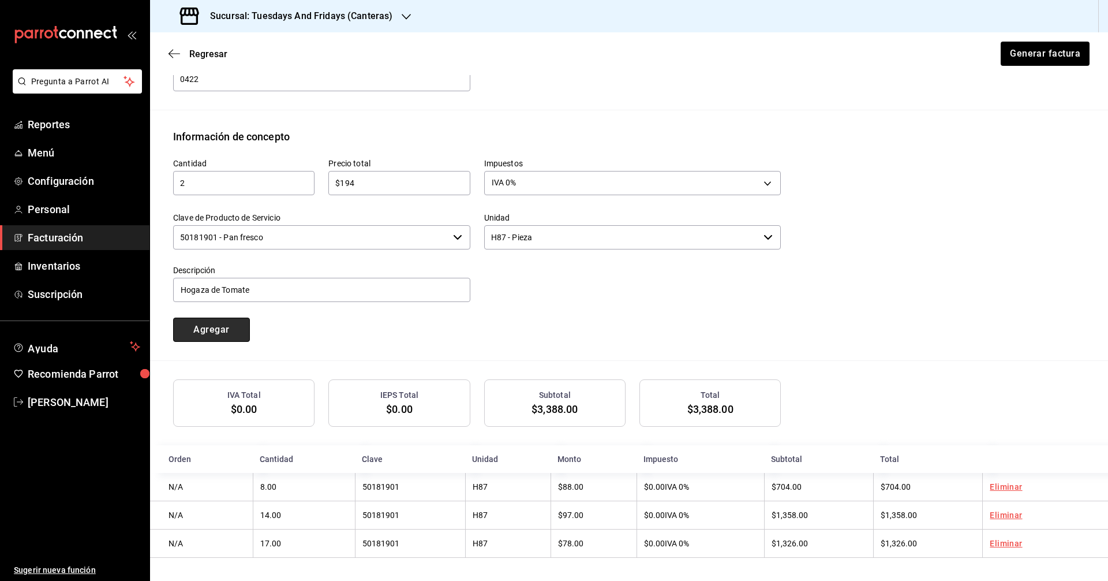
click at [227, 325] on button "Agregar" at bounding box center [211, 330] width 77 height 24
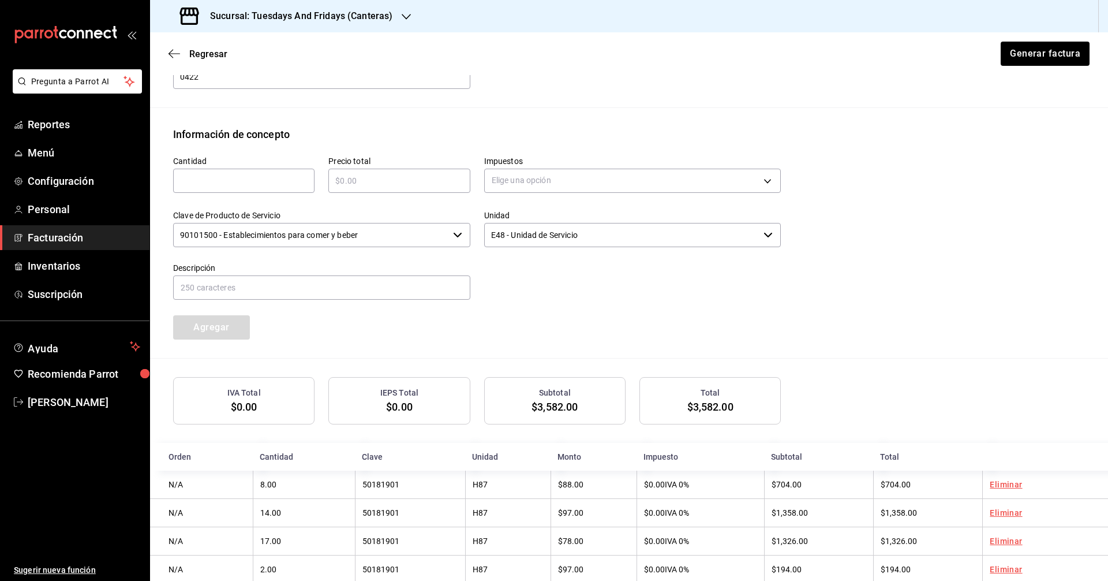
click at [502, 354] on div "Cantidad ​ Precio total ​ Impuestos Elige una opción Clave de Producto de Servi…" at bounding box center [629, 250] width 912 height 216
click at [530, 331] on div "Cantidad ​ Precio total ​ Impuestos Elige una opción Clave de Producto de Servi…" at bounding box center [470, 240] width 622 height 197
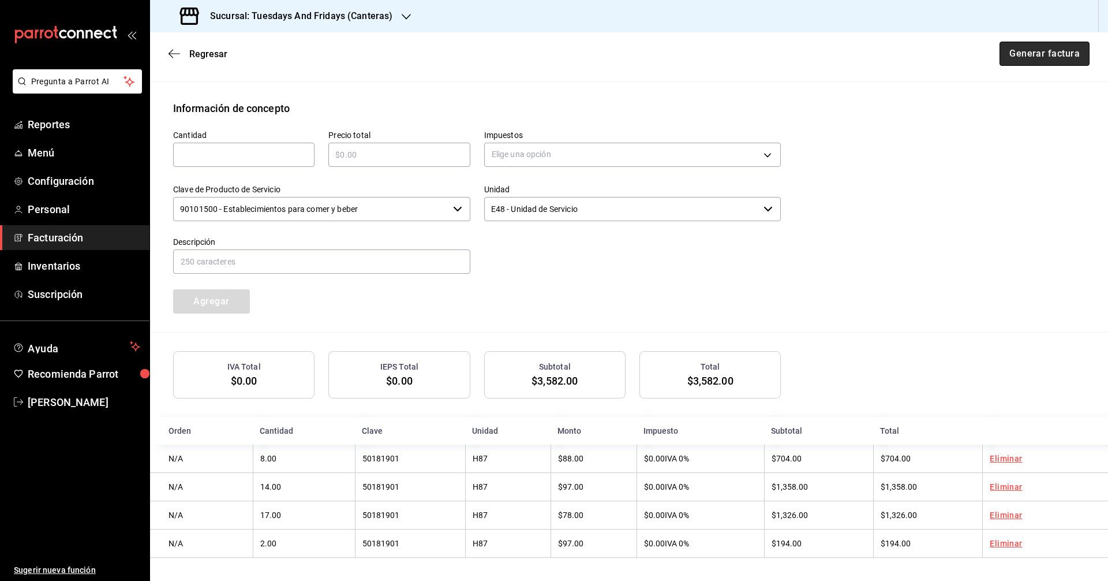
click at [1036, 59] on button "Generar factura" at bounding box center [1045, 54] width 90 height 24
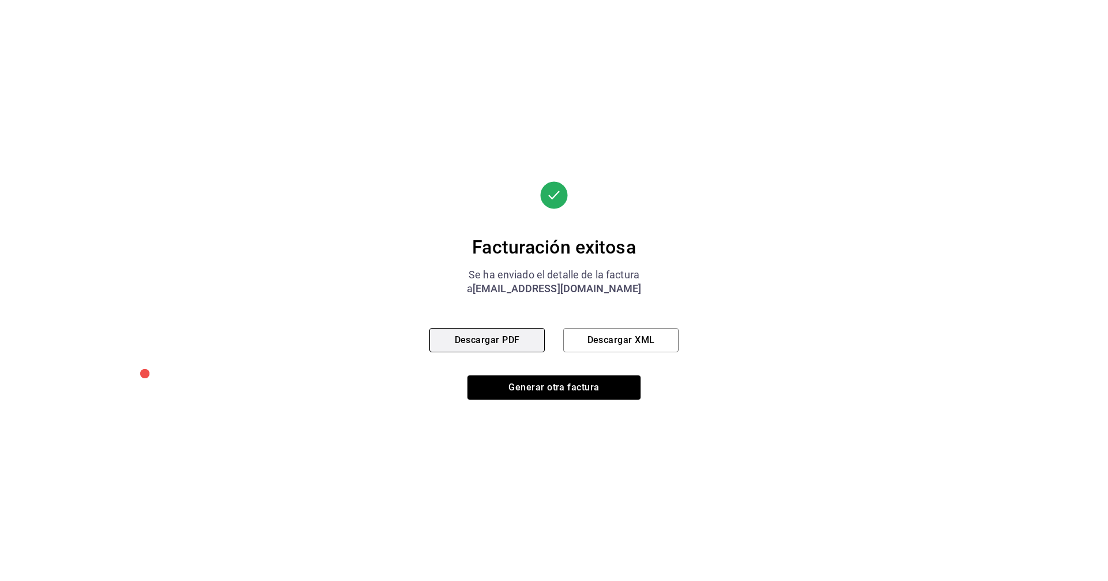
click at [501, 348] on button "Descargar PDF" at bounding box center [487, 340] width 115 height 24
